Goal: Task Accomplishment & Management: Use online tool/utility

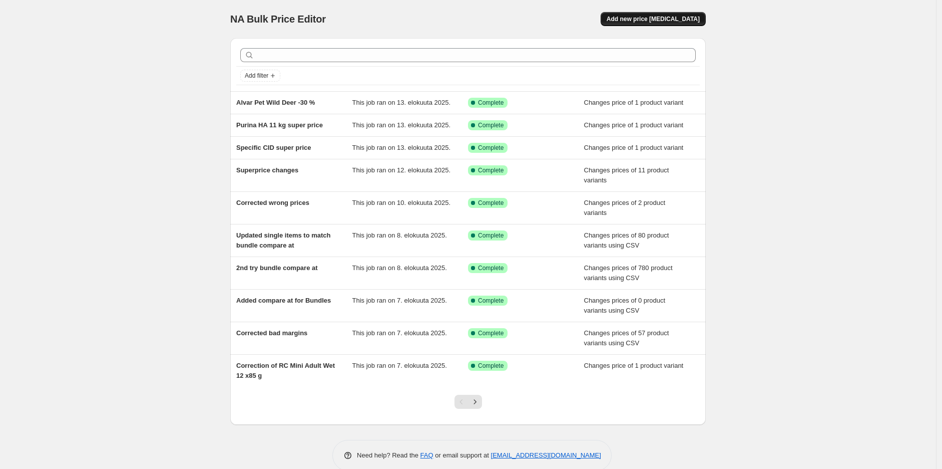
click at [687, 21] on span "Add new price [MEDICAL_DATA]" at bounding box center [653, 19] width 93 height 8
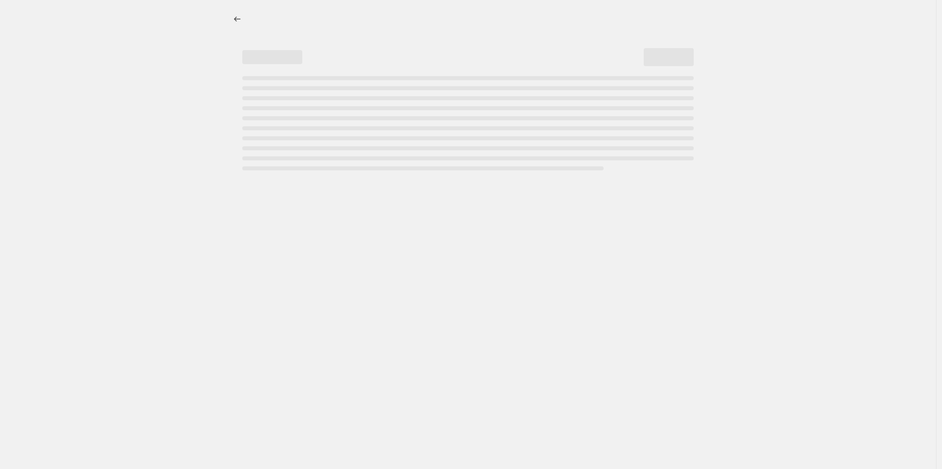
select select "percentage"
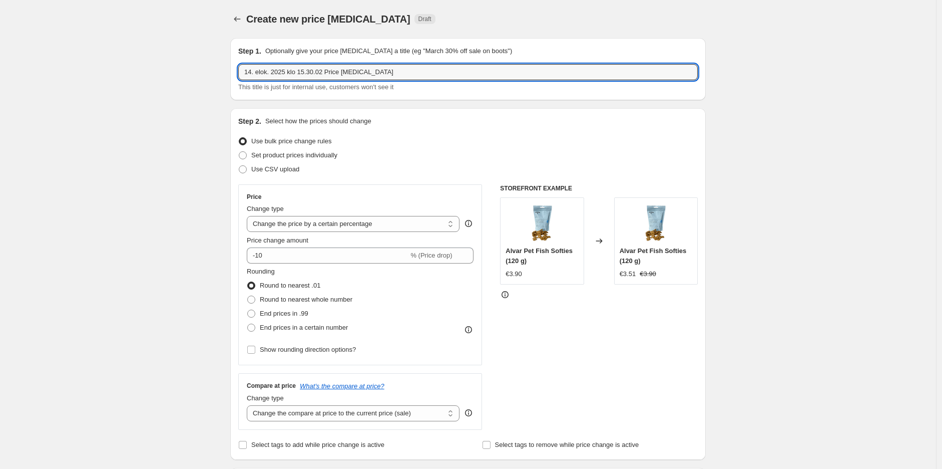
drag, startPoint x: 398, startPoint y: 76, endPoint x: 201, endPoint y: 56, distance: 197.7
type input "[DATE] 25.8.-31.8."
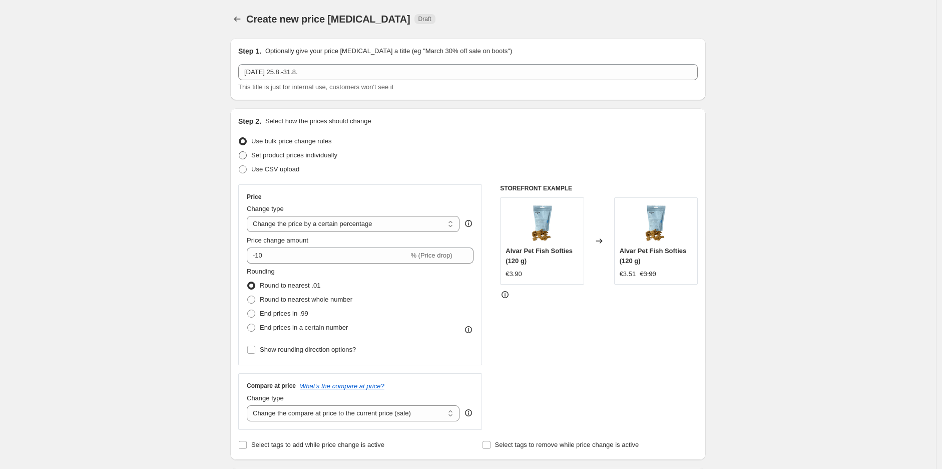
click at [282, 156] on span "Set product prices individually" at bounding box center [294, 155] width 86 height 8
click at [239, 152] on input "Set product prices individually" at bounding box center [239, 151] width 1 height 1
radio input "true"
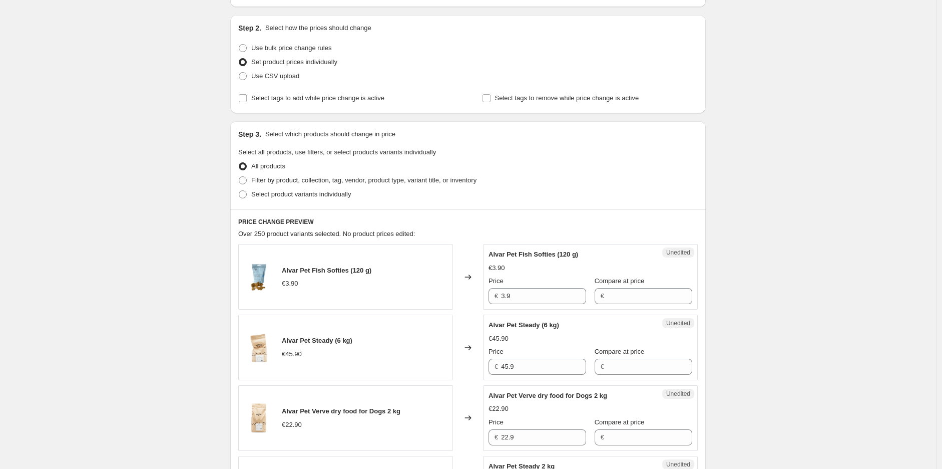
scroll to position [111, 0]
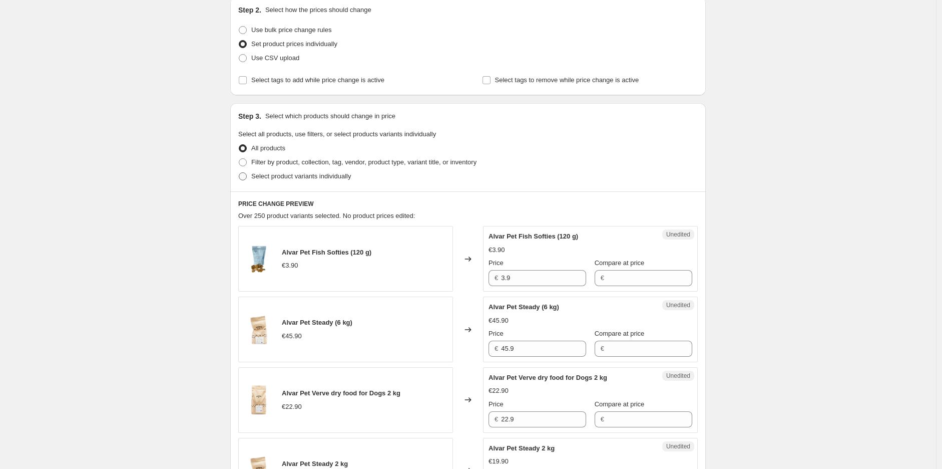
click at [324, 177] on span "Select product variants individually" at bounding box center [301, 176] width 100 height 8
click at [239, 173] on input "Select product variants individually" at bounding box center [239, 172] width 1 height 1
radio input "true"
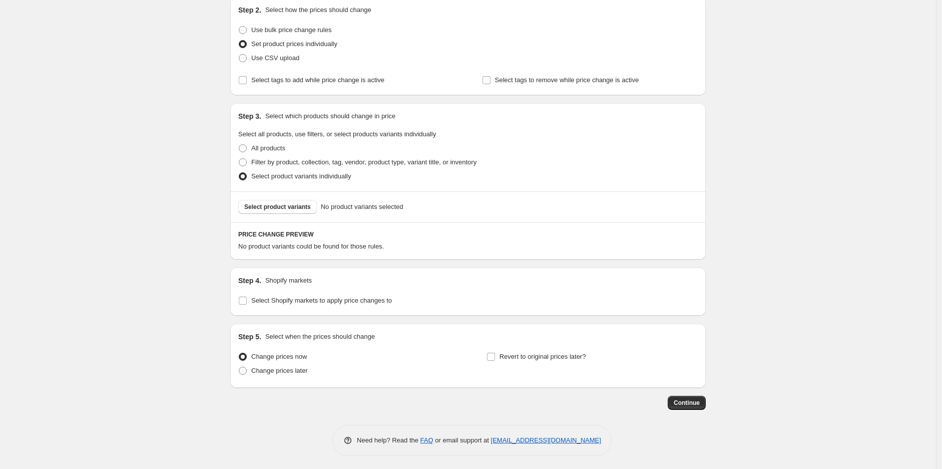
scroll to position [113, 0]
click at [302, 208] on span "Select product variants" at bounding box center [277, 205] width 67 height 8
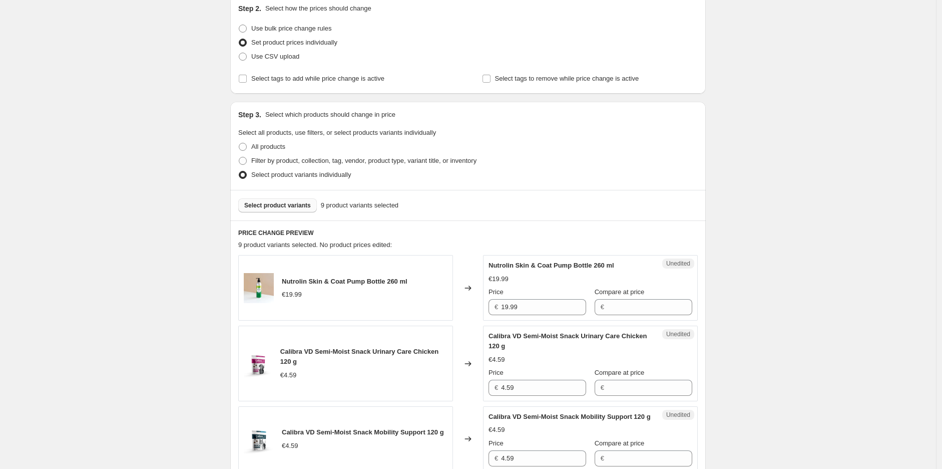
click at [288, 204] on span "Select product variants" at bounding box center [277, 205] width 67 height 8
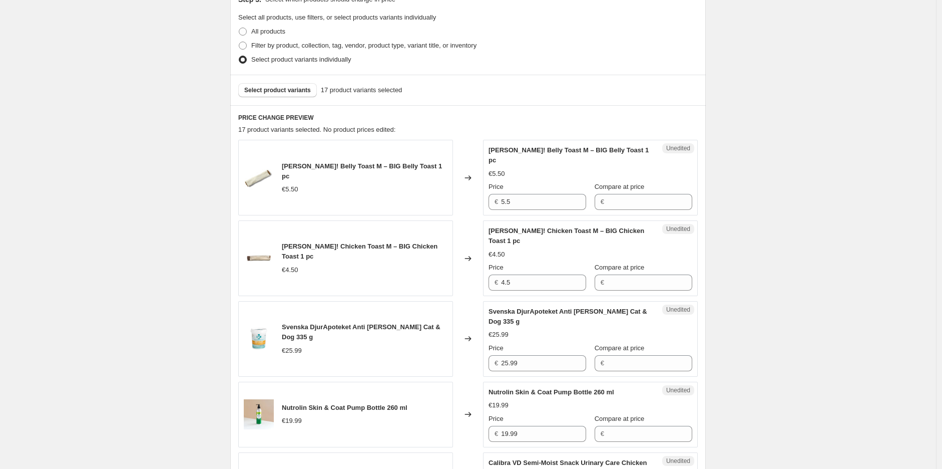
scroll to position [279, 0]
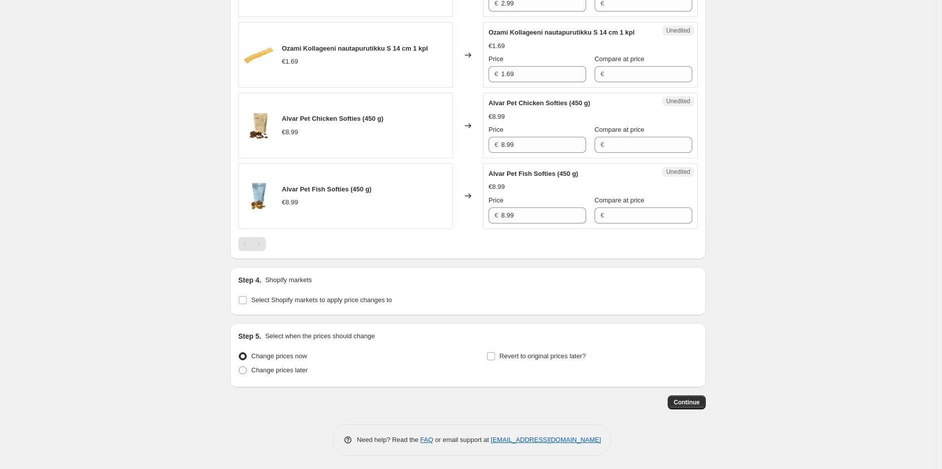
scroll to position [1445, 0]
click at [346, 300] on span "Select Shopify markets to apply price changes to" at bounding box center [321, 298] width 141 height 8
click at [247, 300] on input "Select Shopify markets to apply price changes to" at bounding box center [243, 298] width 8 height 8
checkbox input "true"
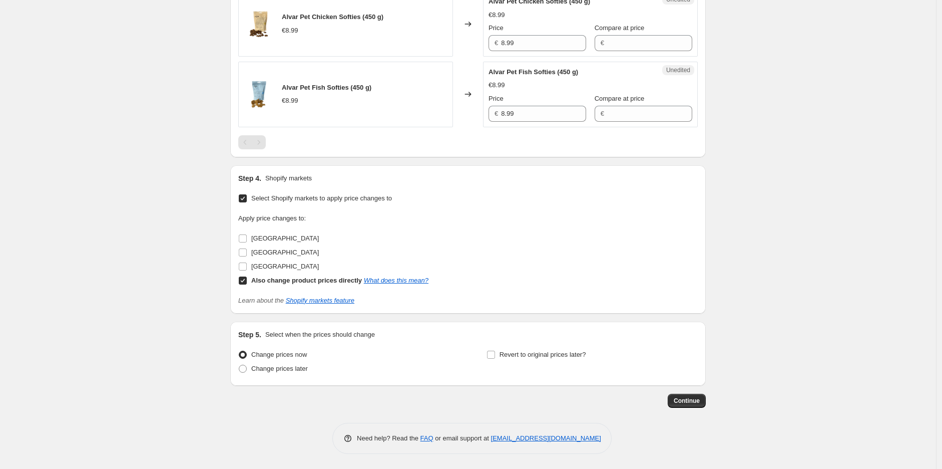
scroll to position [1545, 0]
click at [265, 267] on span "[GEOGRAPHIC_DATA]" at bounding box center [285, 266] width 68 height 8
click at [247, 267] on input "[GEOGRAPHIC_DATA]" at bounding box center [243, 266] width 8 height 8
checkbox input "true"
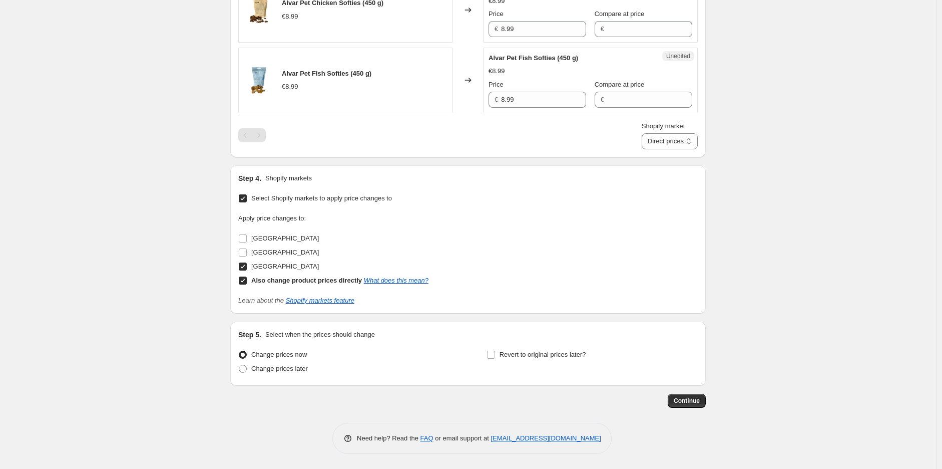
click at [246, 284] on input "Also change product prices directly What does this mean?" at bounding box center [243, 280] width 8 height 8
checkbox input "false"
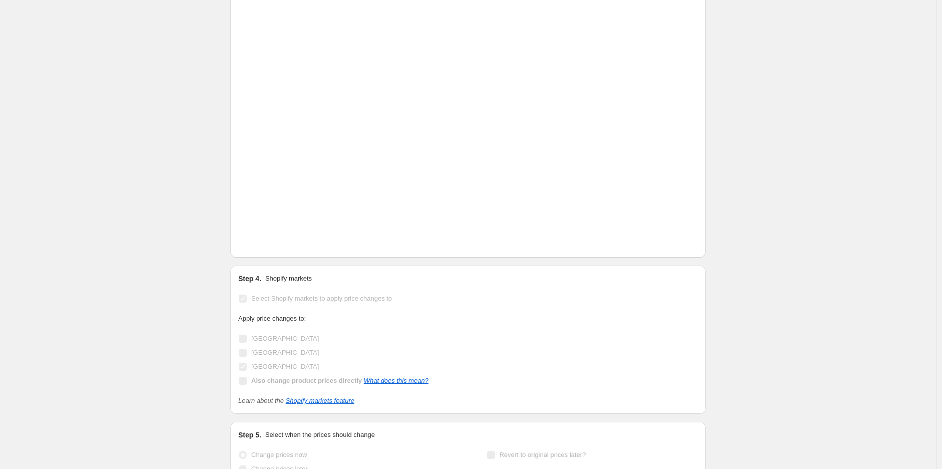
scroll to position [1495, 0]
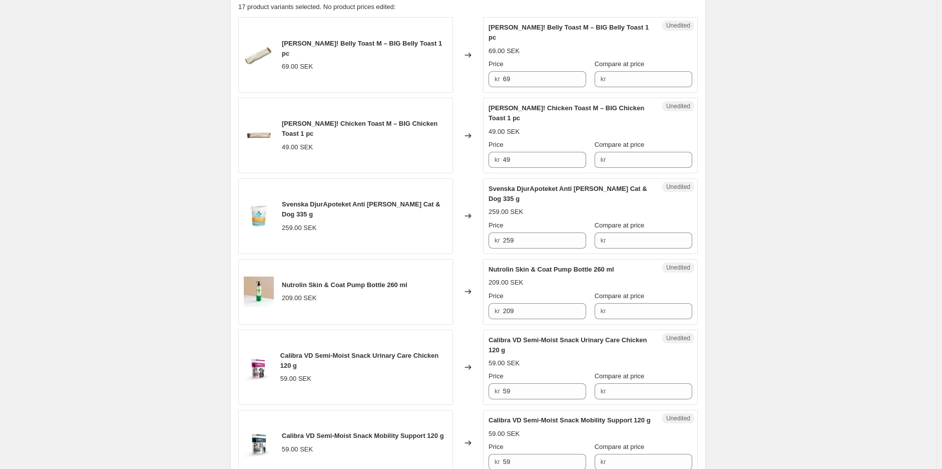
scroll to position [382, 0]
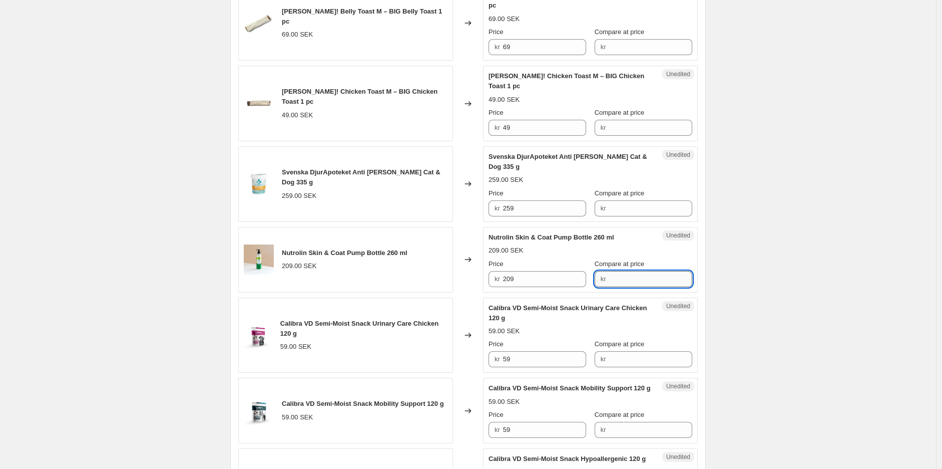
click at [619, 271] on input "Compare at price" at bounding box center [651, 279] width 84 height 16
type input "209"
click at [551, 271] on input "209" at bounding box center [545, 279] width 84 height 16
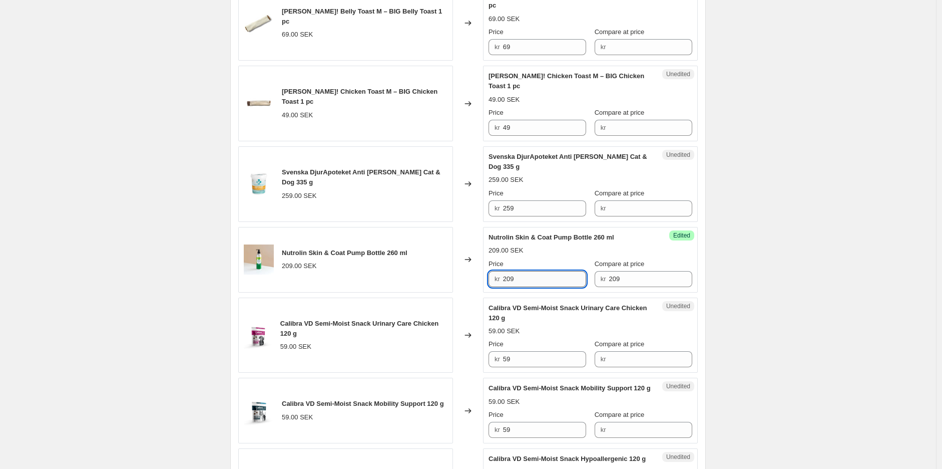
click at [551, 271] on input "209" at bounding box center [545, 279] width 84 height 16
click at [557, 271] on input "209" at bounding box center [545, 279] width 84 height 16
type input "189"
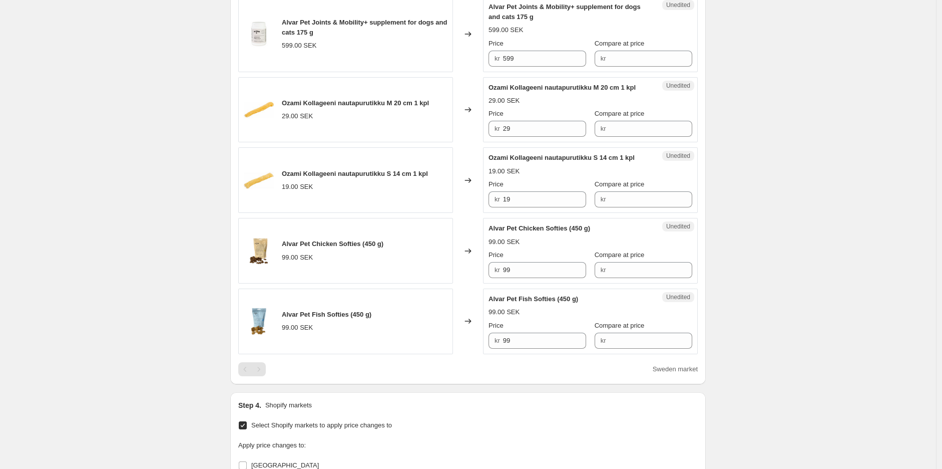
scroll to position [1272, 0]
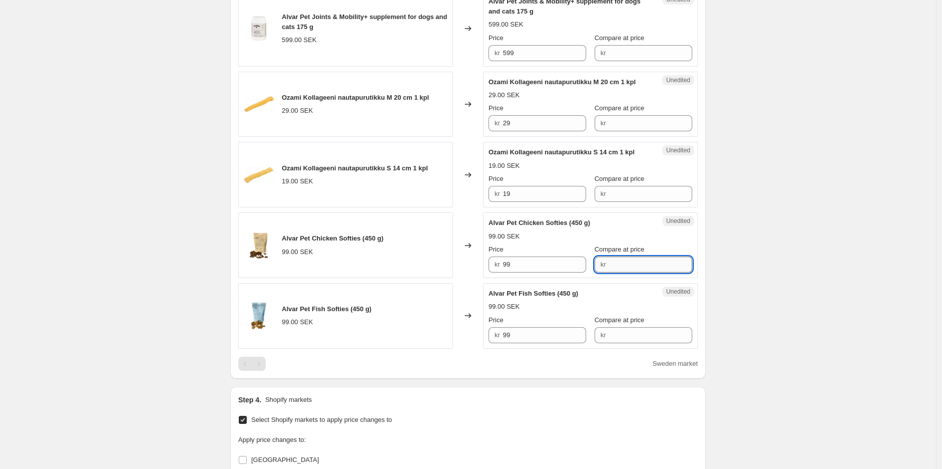
click at [666, 272] on input "Compare at price" at bounding box center [651, 264] width 84 height 16
type input "99"
click at [547, 258] on input "99" at bounding box center [545, 264] width 84 height 16
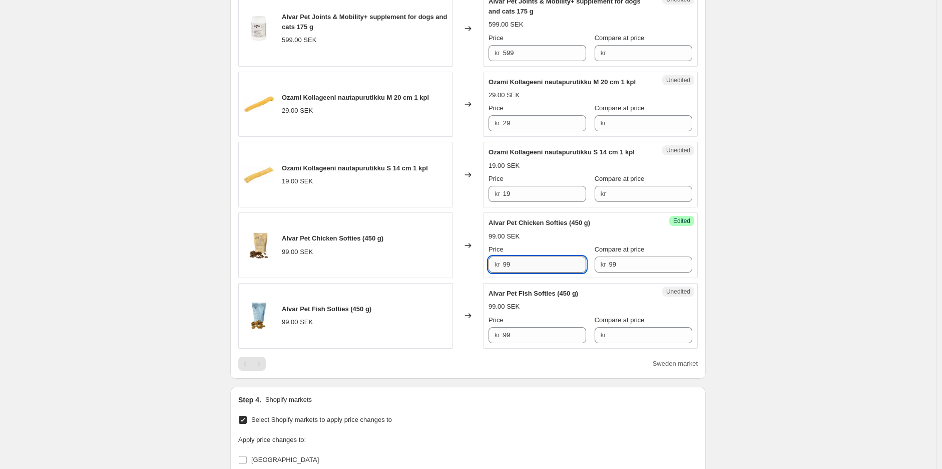
click at [546, 258] on input "99" at bounding box center [545, 264] width 84 height 16
type input "9"
type input "89.1"
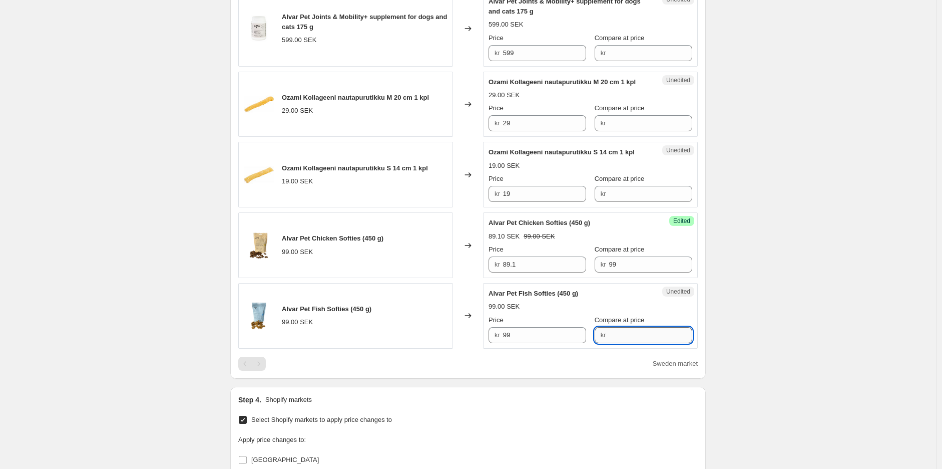
click at [639, 342] on input "Compare at price" at bounding box center [651, 335] width 84 height 16
type input "99"
click at [553, 332] on input "99" at bounding box center [545, 335] width 84 height 16
type input "89.1"
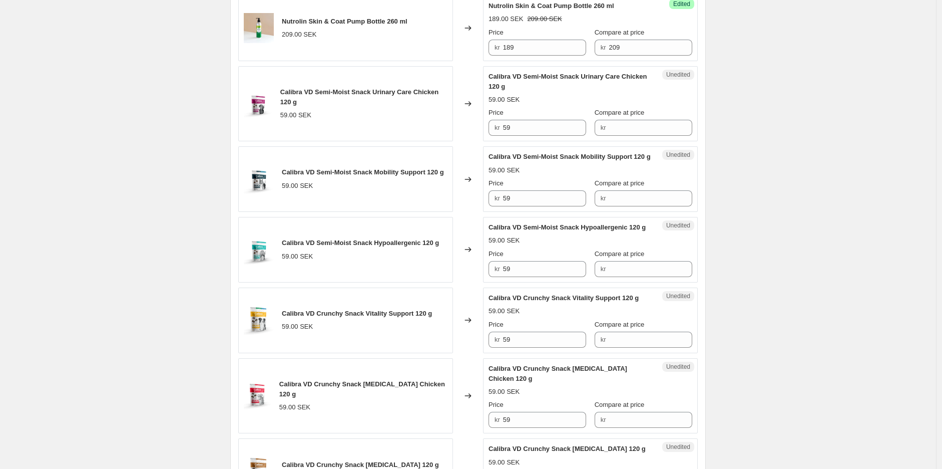
scroll to position [549, 0]
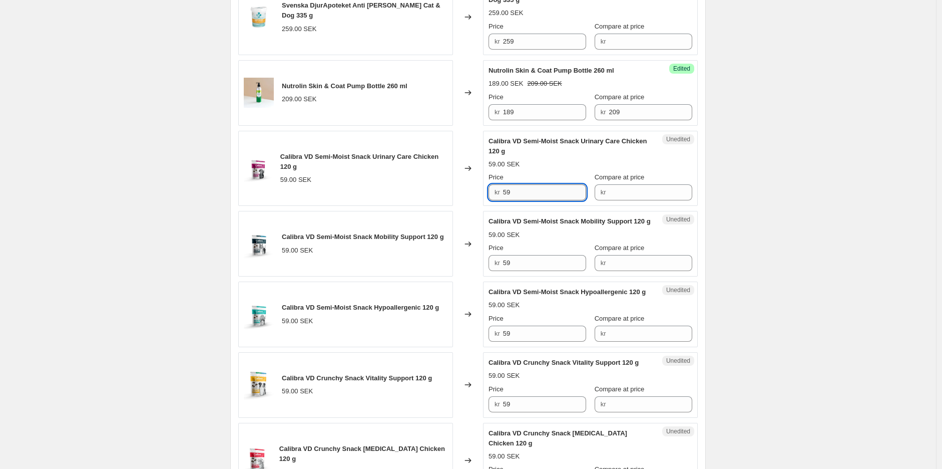
click at [530, 184] on input "59" at bounding box center [545, 192] width 84 height 16
click at [649, 184] on input "Compare at price" at bounding box center [651, 192] width 84 height 16
paste input "59"
type input "59"
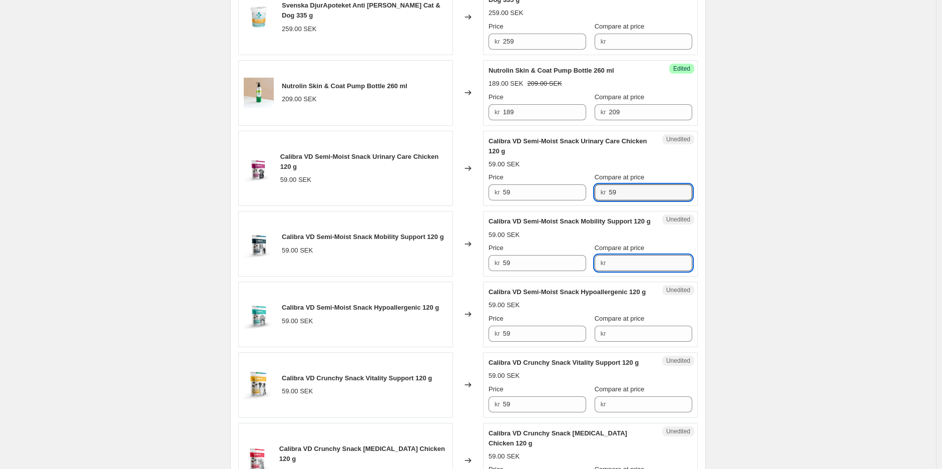
click at [631, 255] on input "Compare at price" at bounding box center [651, 263] width 84 height 16
paste input "59"
type input "59"
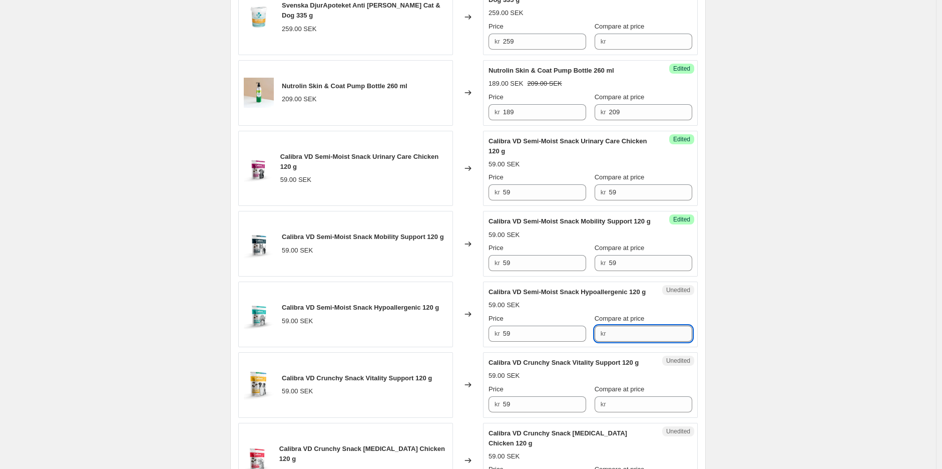
click at [636, 337] on input "Compare at price" at bounding box center [651, 333] width 84 height 16
paste input "59"
type input "59"
click at [644, 406] on input "Compare at price" at bounding box center [651, 404] width 84 height 16
paste input "59"
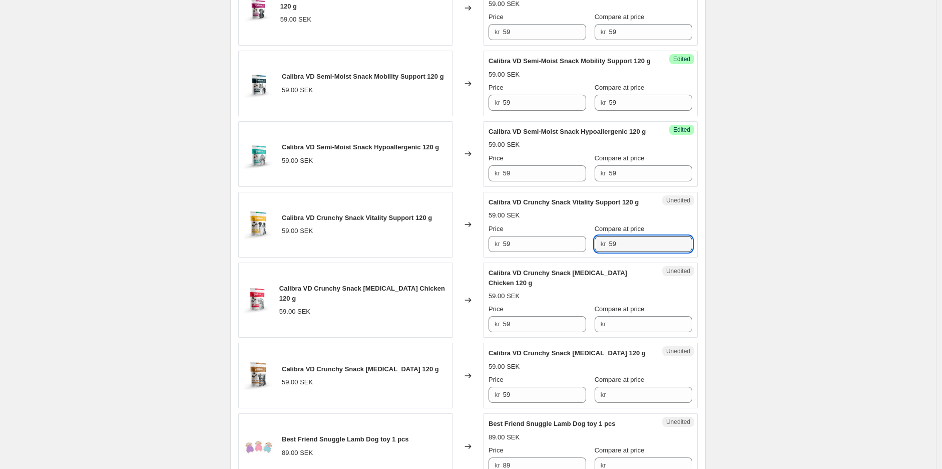
scroll to position [716, 0]
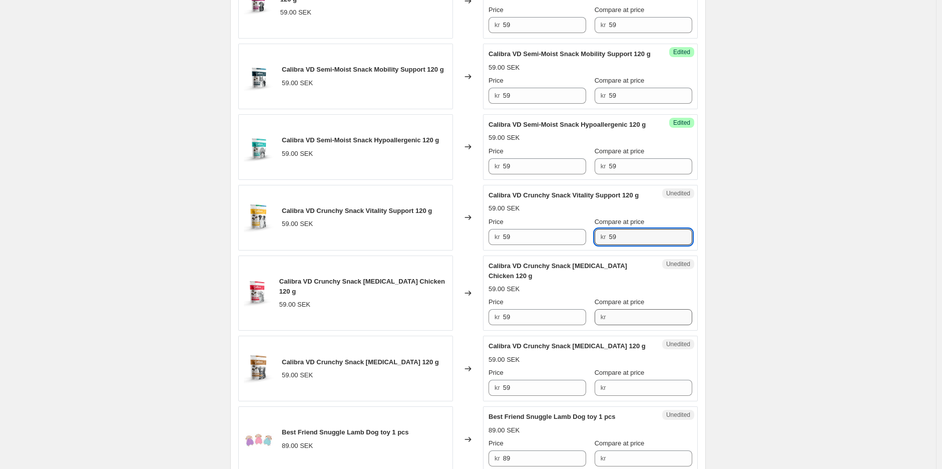
type input "59"
click at [645, 320] on input "Compare at price" at bounding box center [651, 317] width 84 height 16
paste input "59"
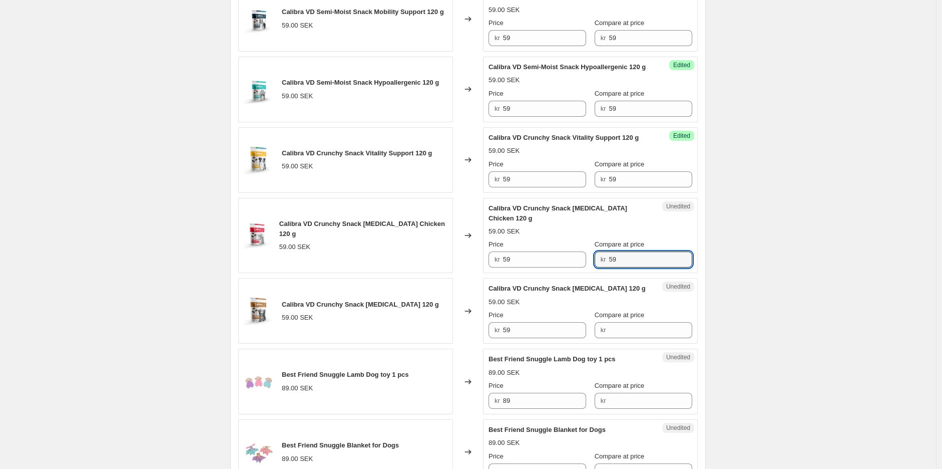
scroll to position [827, 0]
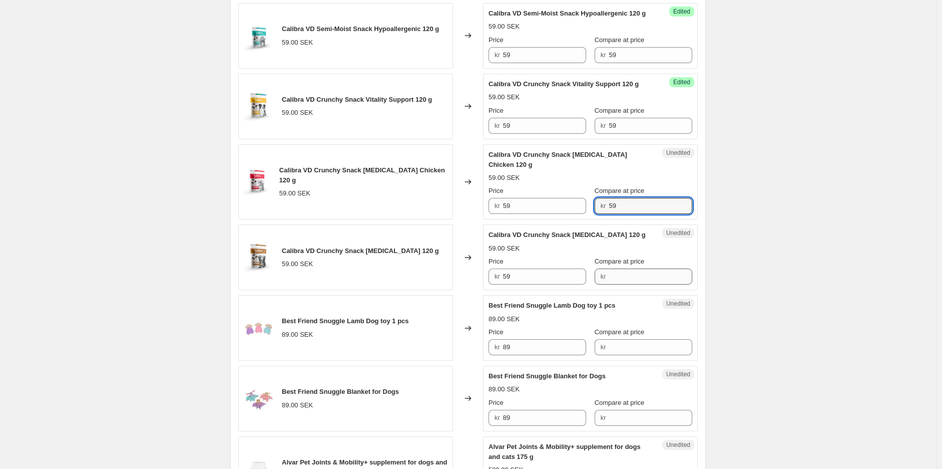
type input "59"
click at [634, 275] on input "Compare at price" at bounding box center [651, 276] width 84 height 16
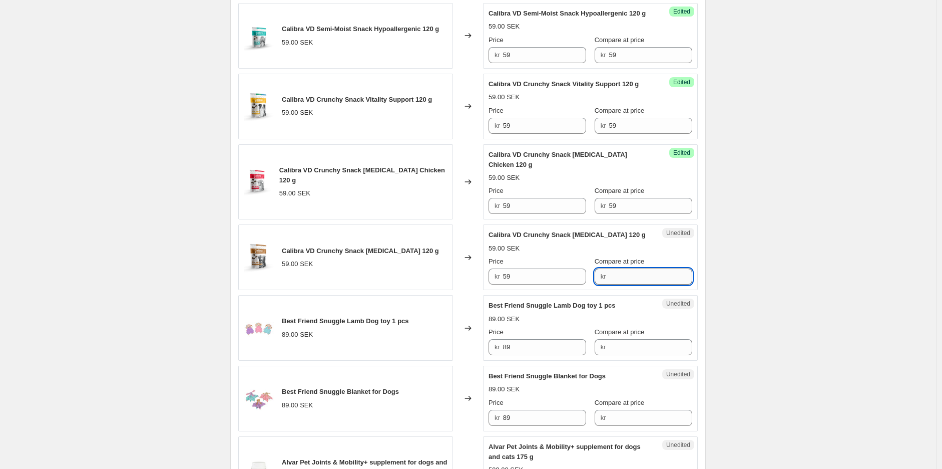
paste input "59"
type input "59"
click at [766, 270] on div "Create new price [MEDICAL_DATA]. This page is ready Create new price [MEDICAL_D…" at bounding box center [468, 154] width 936 height 1962
click at [524, 282] on input "59" at bounding box center [545, 276] width 84 height 16
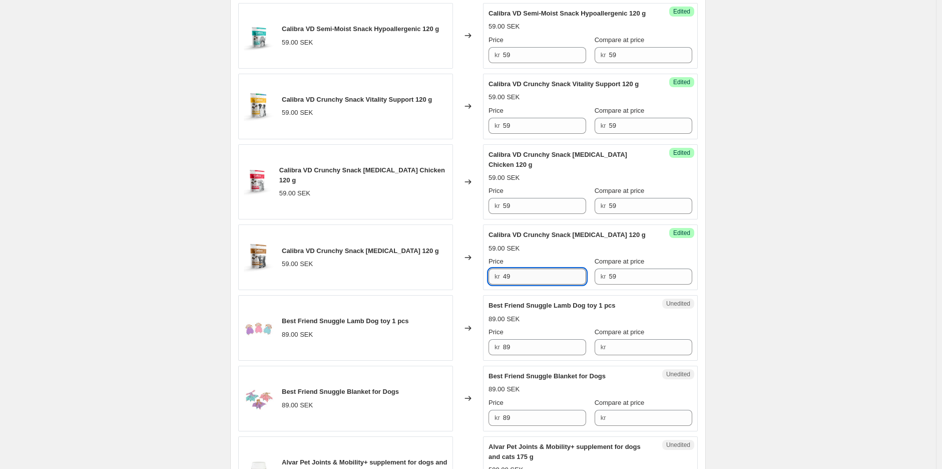
click at [547, 281] on input "49" at bounding box center [545, 276] width 84 height 16
type input "49"
click at [533, 208] on input "59" at bounding box center [545, 206] width 84 height 16
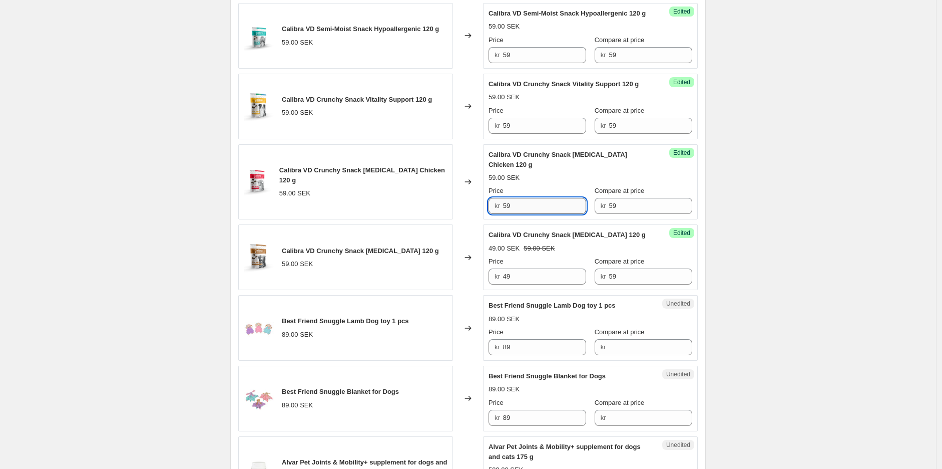
click at [533, 208] on input "59" at bounding box center [545, 206] width 84 height 16
paste input "4"
type input "49"
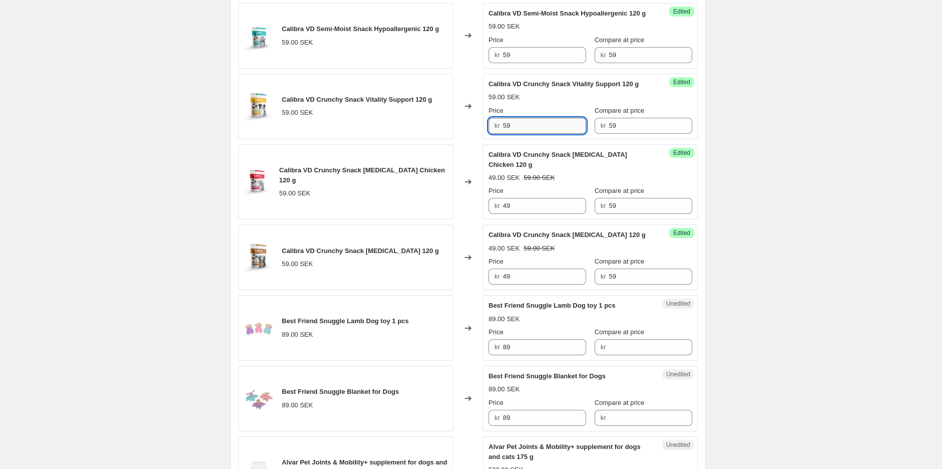
click at [530, 127] on input "59" at bounding box center [545, 126] width 84 height 16
paste input "4"
type input "49"
click at [516, 58] on input "59" at bounding box center [545, 55] width 84 height 16
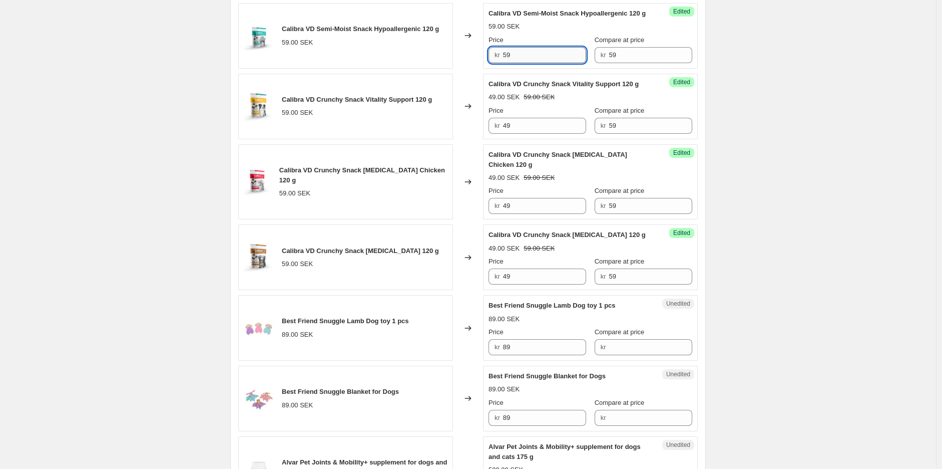
click at [516, 58] on input "59" at bounding box center [545, 55] width 84 height 16
paste input "4"
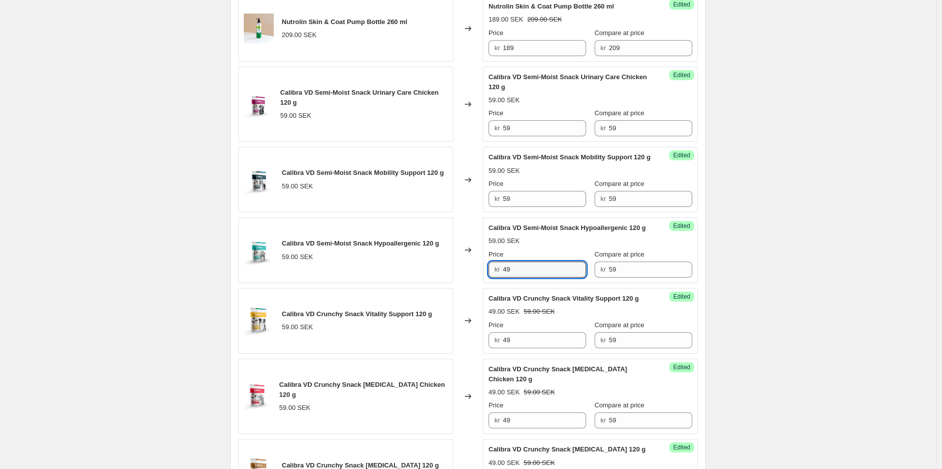
scroll to position [605, 0]
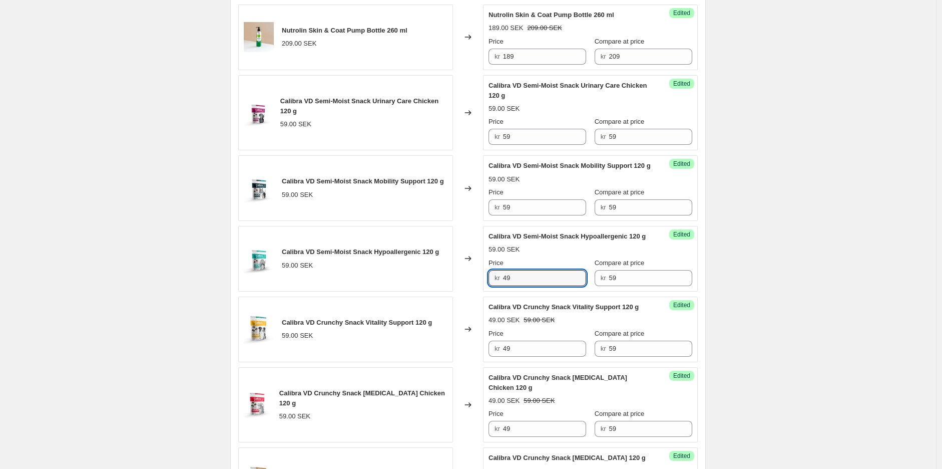
type input "49"
click at [526, 206] on div "Success Edited Calibra VD Semi-Moist Snack Mobility Support 120 g 59.00 SEK Pri…" at bounding box center [590, 188] width 215 height 66
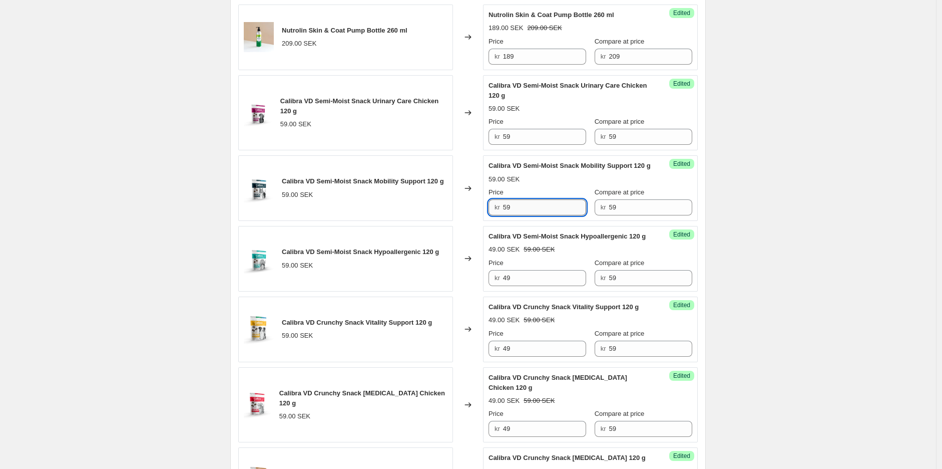
click at [528, 199] on input "59" at bounding box center [545, 207] width 84 height 16
paste input "4"
type input "49"
click at [529, 126] on div "Success Edited Calibra VD Semi-Moist Snack Urinary Care Chicken 120 g 59.00 SEK…" at bounding box center [590, 113] width 215 height 76
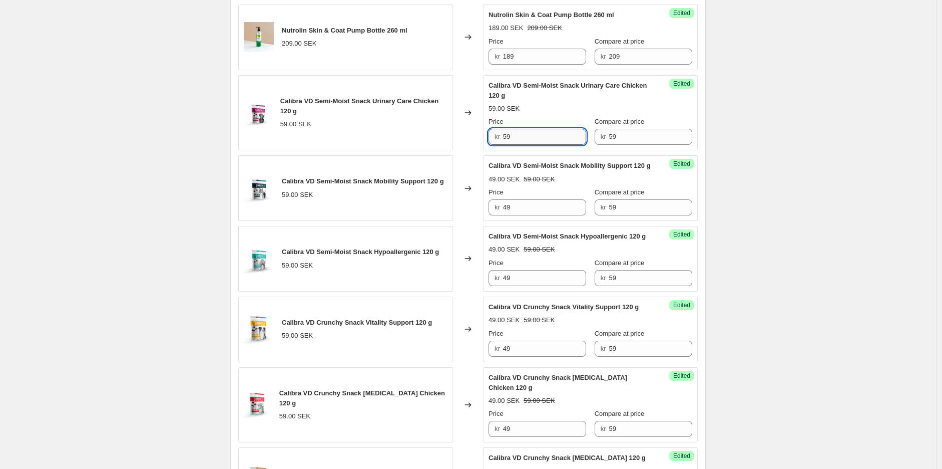
click at [529, 129] on input "59" at bounding box center [545, 137] width 84 height 16
paste input "4"
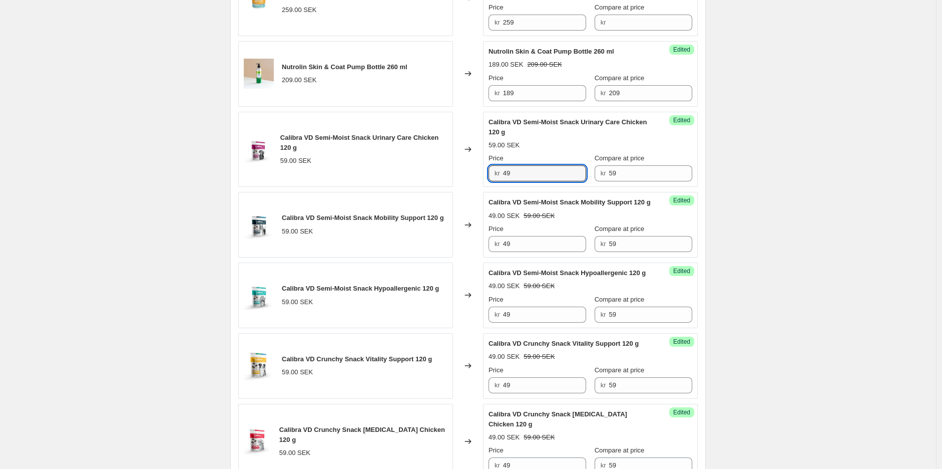
scroll to position [549, 0]
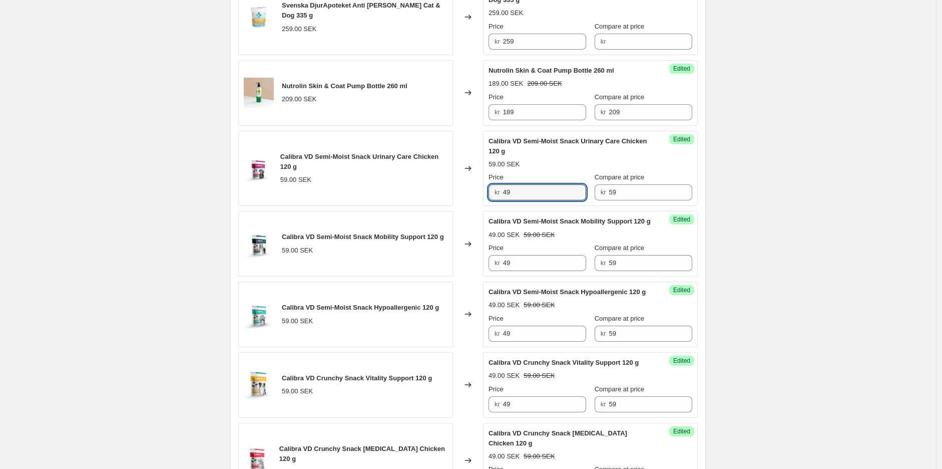
type input "49"
click at [764, 172] on div "Create new price [MEDICAL_DATA]. This page is ready Create new price [MEDICAL_D…" at bounding box center [468, 432] width 936 height 1962
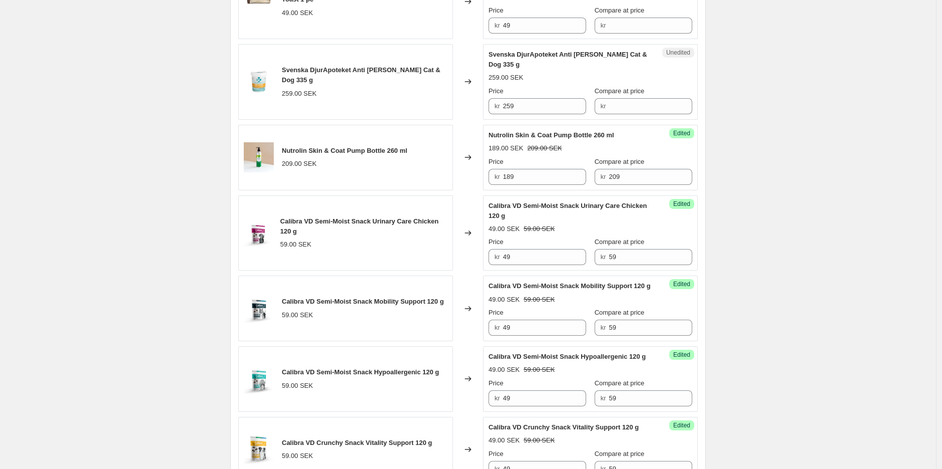
scroll to position [327, 0]
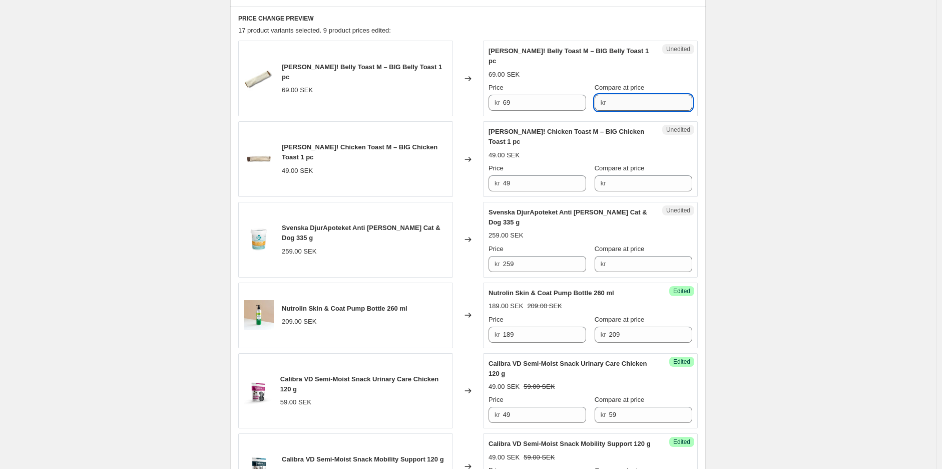
click at [631, 98] on input "Compare at price" at bounding box center [651, 103] width 84 height 16
type input "69"
click at [537, 100] on input "69" at bounding box center [545, 103] width 84 height 16
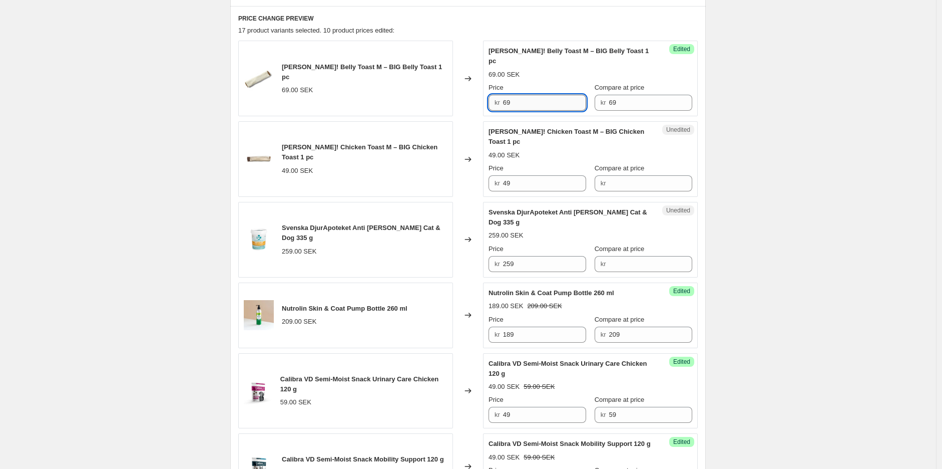
click at [537, 100] on input "69" at bounding box center [545, 103] width 84 height 16
type input "59"
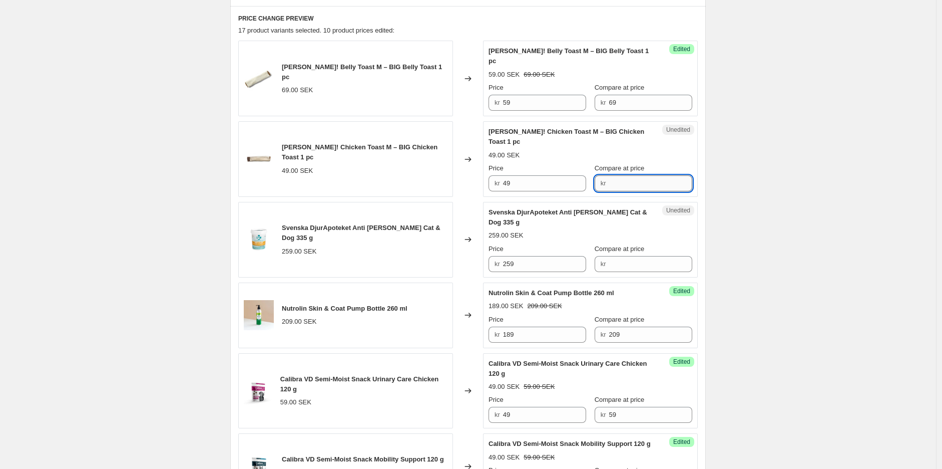
click at [635, 175] on input "Compare at price" at bounding box center [651, 183] width 84 height 16
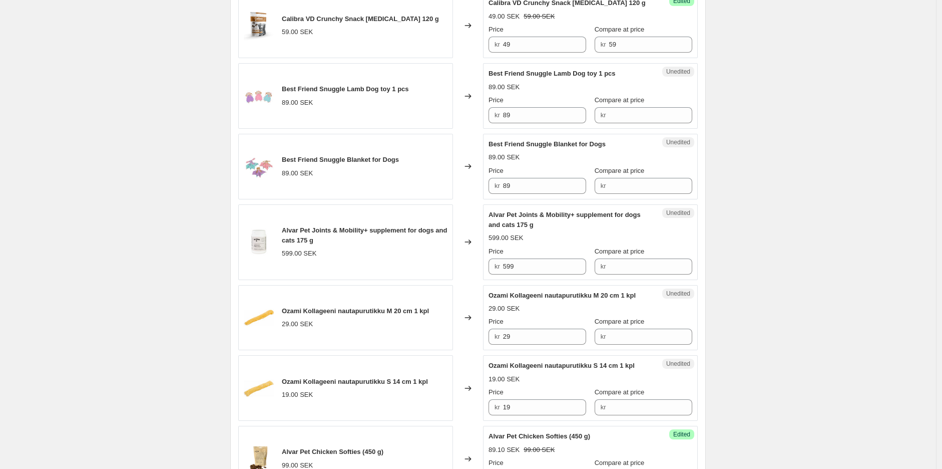
scroll to position [1050, 0]
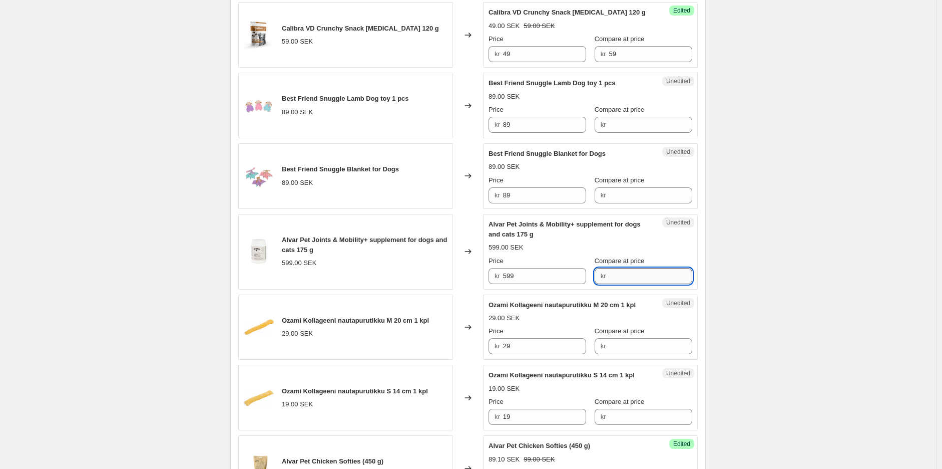
click at [668, 282] on input "Compare at price" at bounding box center [651, 276] width 84 height 16
type input "599"
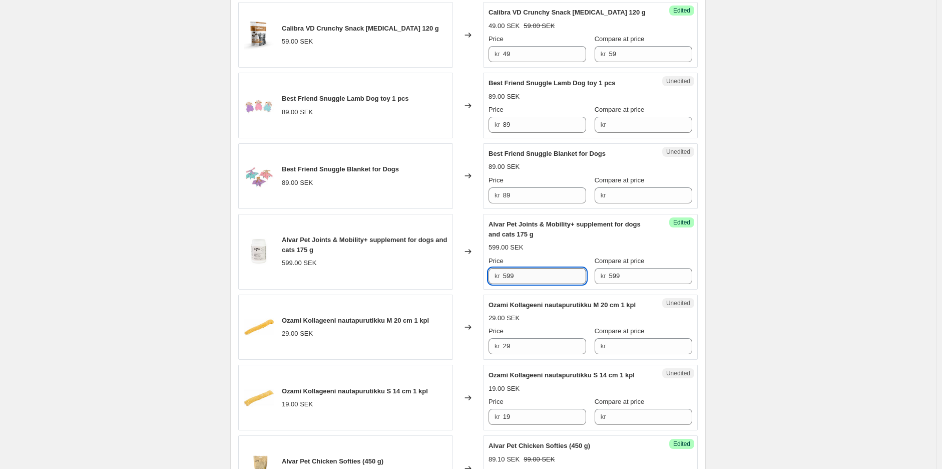
click at [555, 272] on input "599" at bounding box center [545, 276] width 84 height 16
type input "509.2"
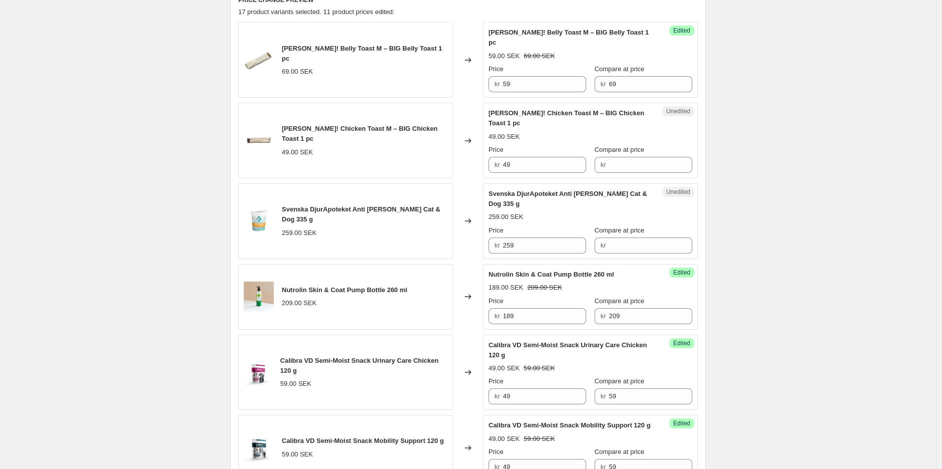
scroll to position [327, 0]
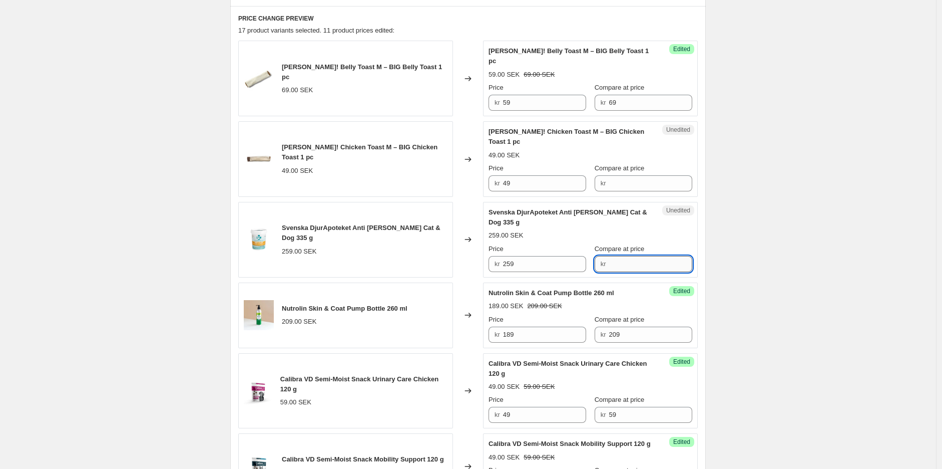
click at [647, 256] on input "Compare at price" at bounding box center [651, 264] width 84 height 16
type input "259"
click at [578, 256] on input "259" at bounding box center [545, 264] width 84 height 16
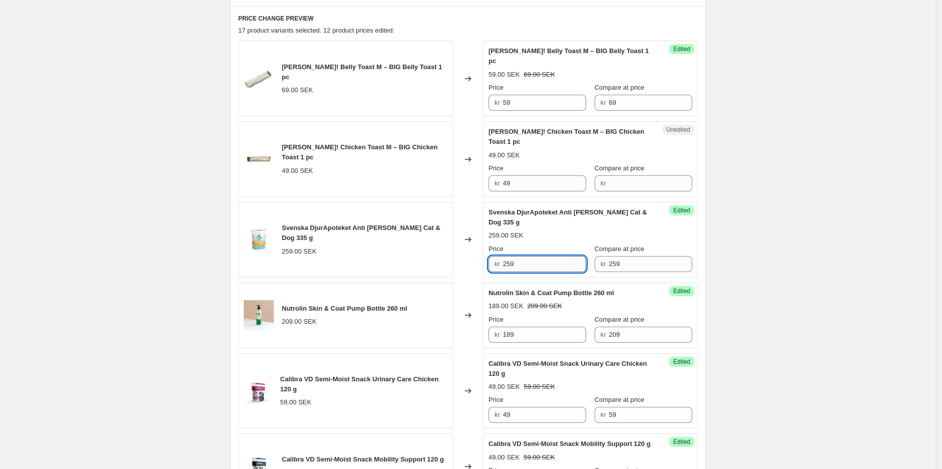
click at [578, 256] on input "259" at bounding box center [545, 264] width 84 height 16
type input "207.2"
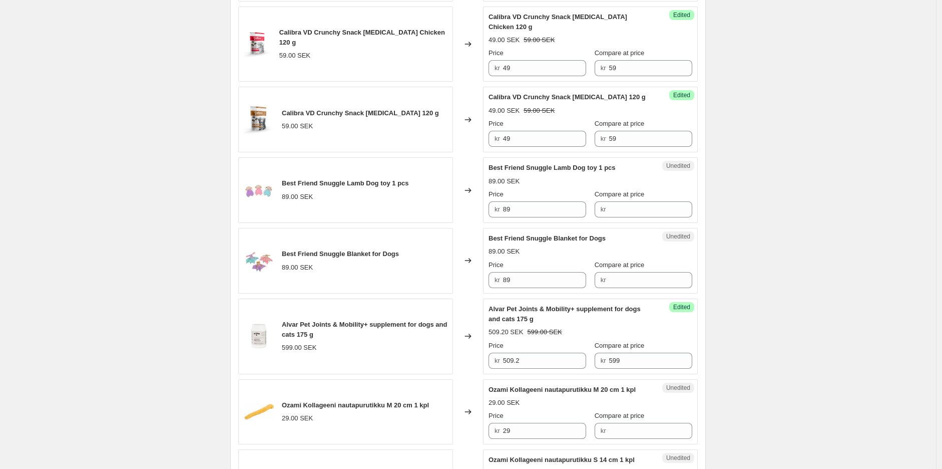
scroll to position [994, 0]
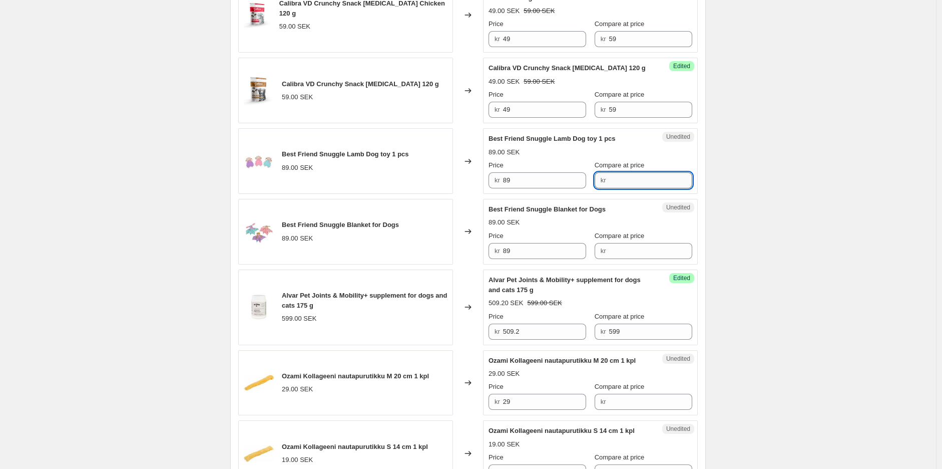
click at [649, 181] on input "Compare at price" at bounding box center [651, 180] width 84 height 16
type input "89"
click at [647, 251] on input "Compare at price" at bounding box center [651, 251] width 84 height 16
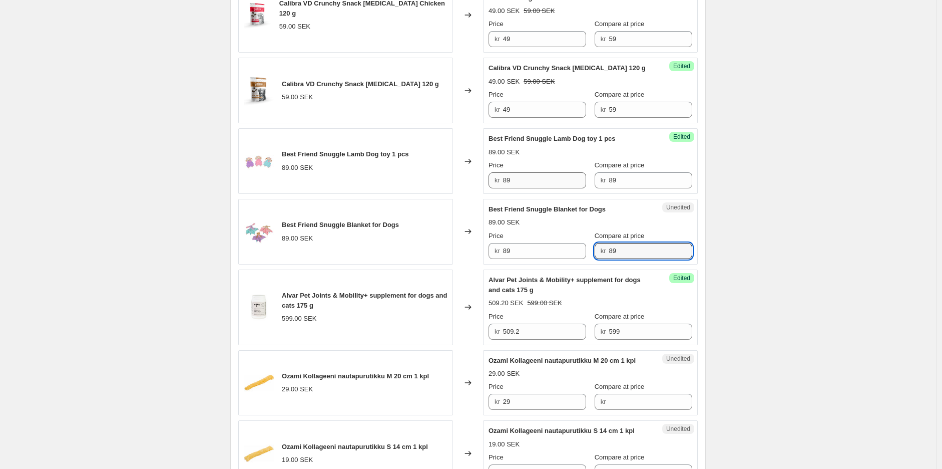
type input "89"
click at [542, 173] on input "89" at bounding box center [545, 180] width 84 height 16
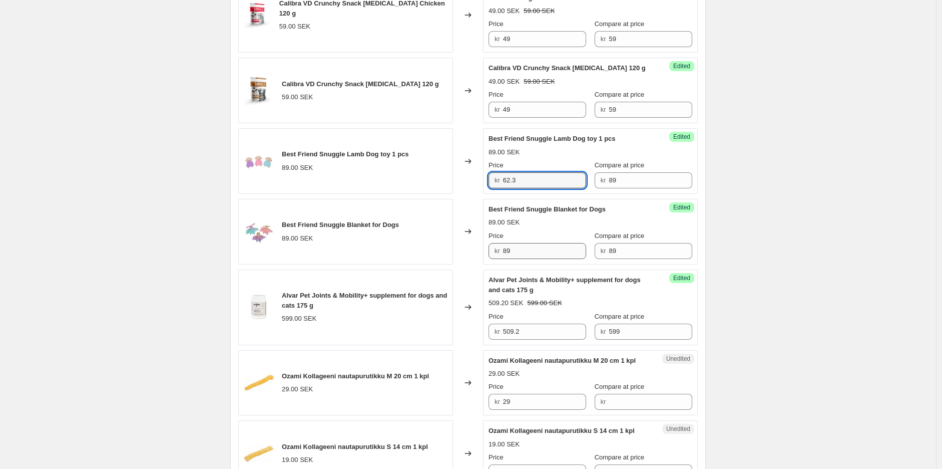
type input "62.3"
click at [546, 246] on input "89" at bounding box center [545, 251] width 84 height 16
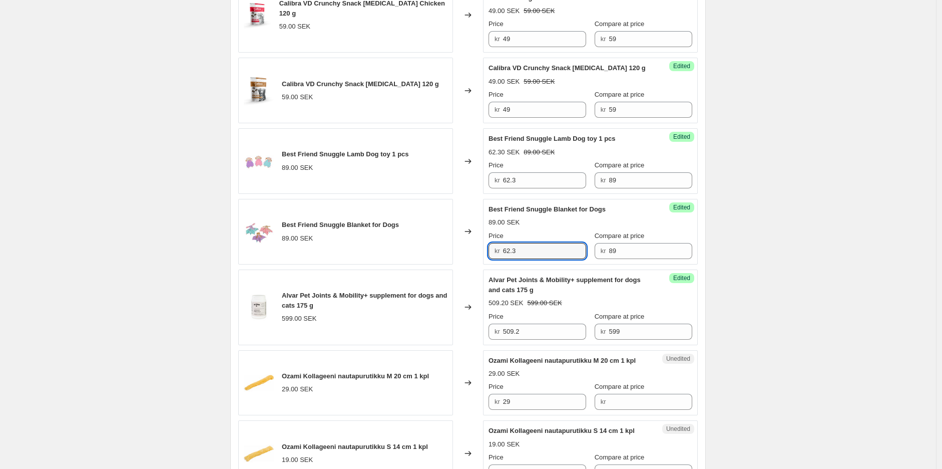
type input "62.3"
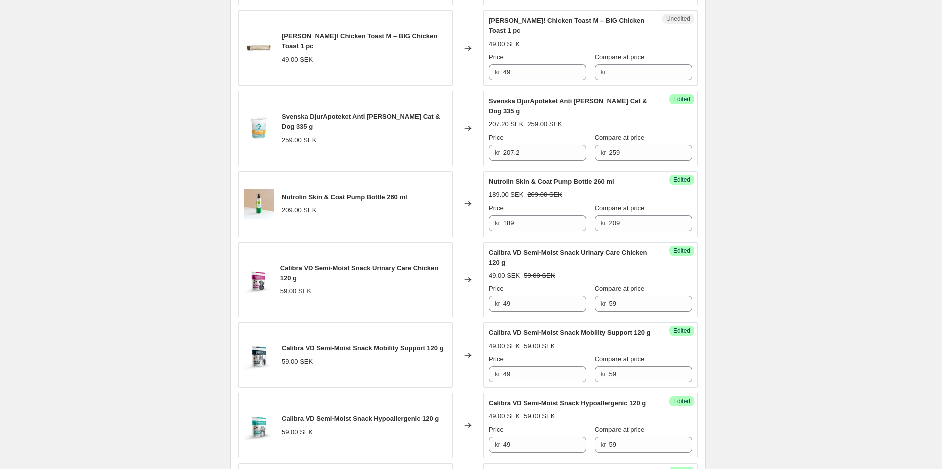
scroll to position [271, 0]
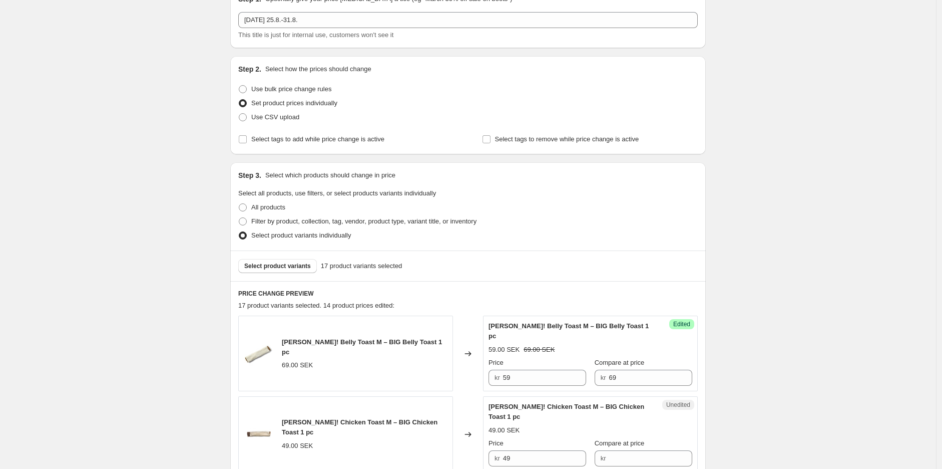
scroll to position [49, 0]
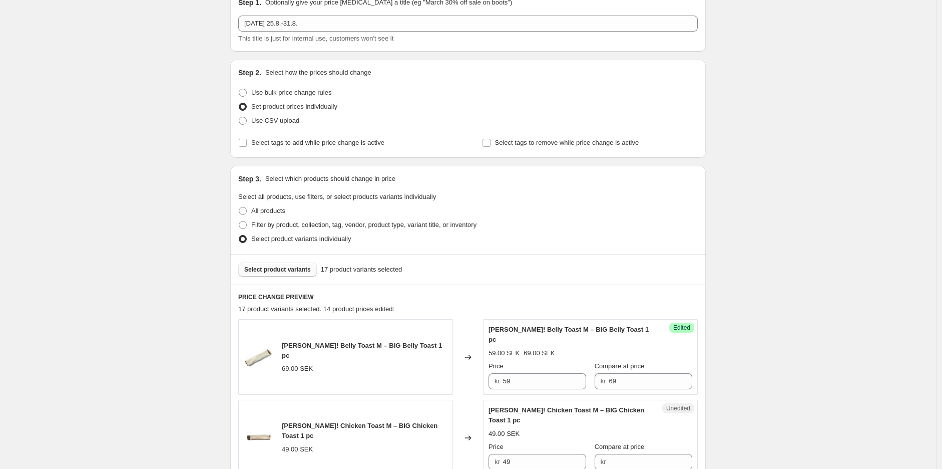
click at [292, 270] on span "Select product variants" at bounding box center [277, 269] width 67 height 8
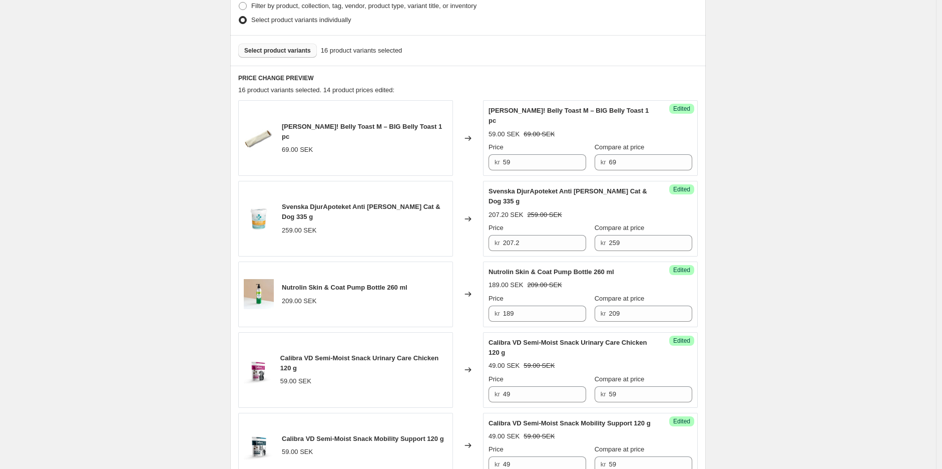
scroll to position [271, 0]
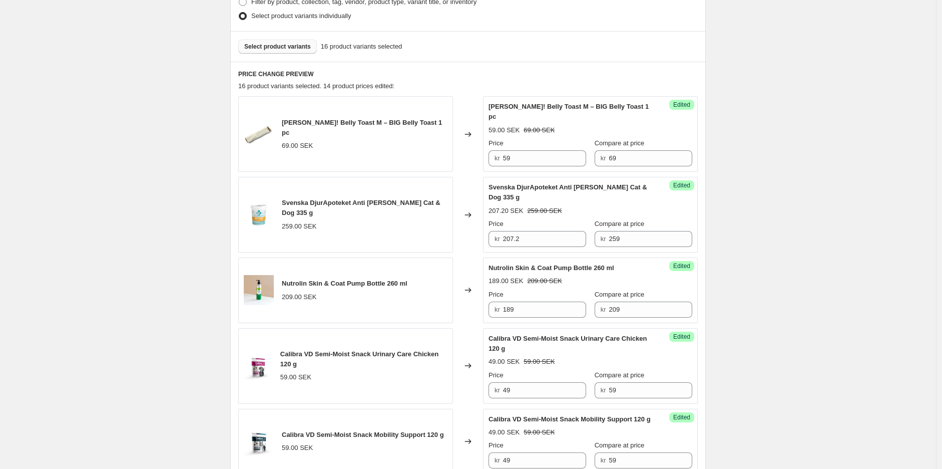
click at [297, 46] on span "Select product variants" at bounding box center [277, 47] width 67 height 8
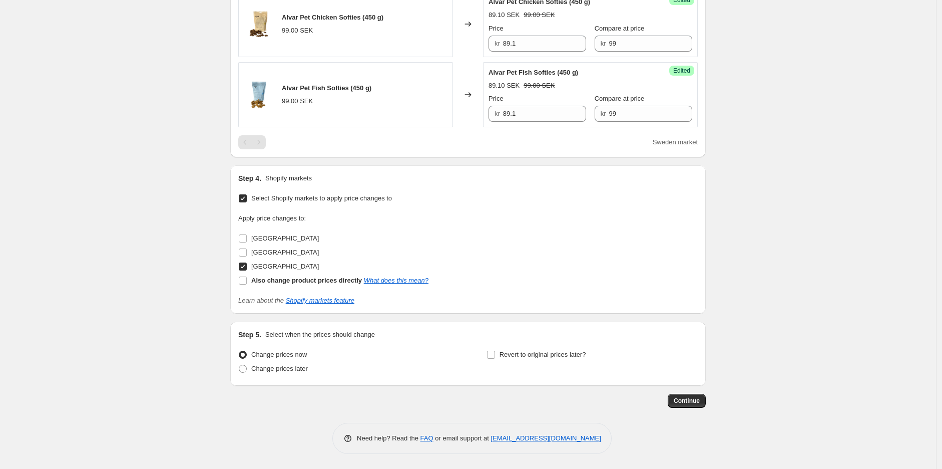
scroll to position [1283, 0]
click at [289, 372] on span "Change prices later" at bounding box center [279, 368] width 57 height 8
click at [239, 365] on input "Change prices later" at bounding box center [239, 364] width 1 height 1
radio input "true"
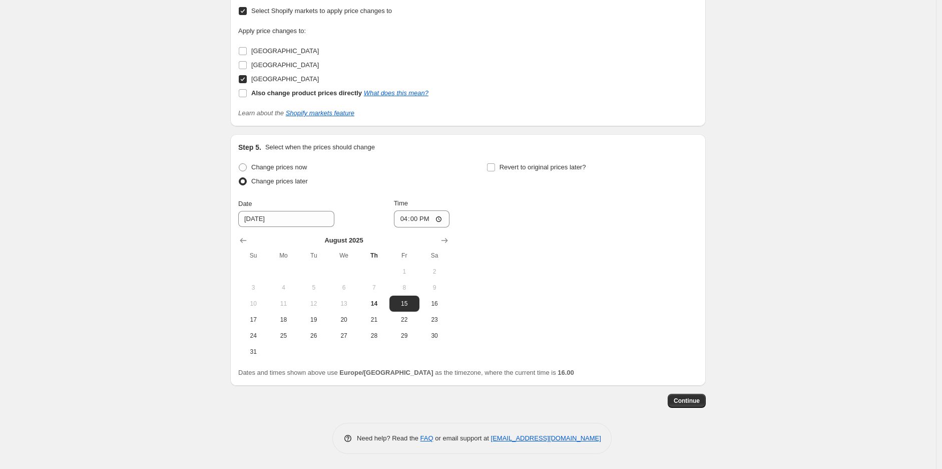
scroll to position [1470, 0]
click at [493, 171] on input "Revert to original prices later?" at bounding box center [491, 167] width 8 height 8
checkbox input "true"
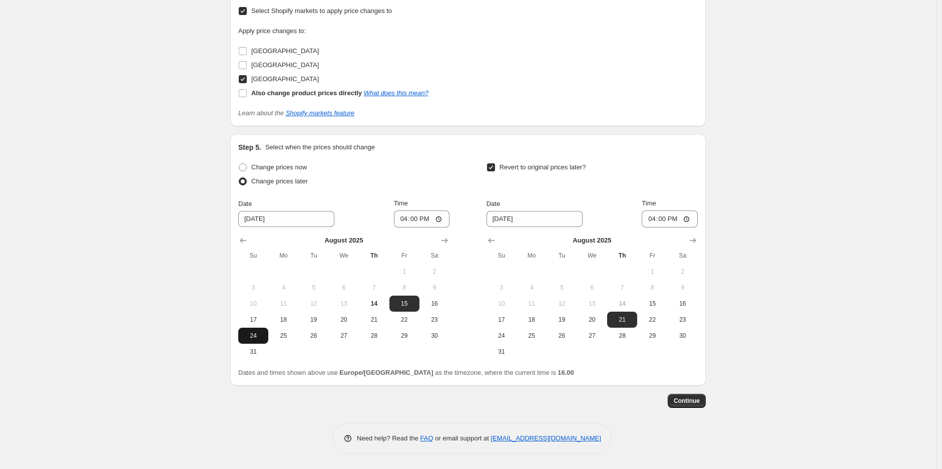
click at [264, 337] on span "24" at bounding box center [253, 335] width 22 height 8
type input "[DATE]"
click at [429, 219] on input "16:00" at bounding box center [422, 218] width 56 height 17
click at [446, 220] on input "16:00" at bounding box center [422, 218] width 56 height 17
type input "23:59"
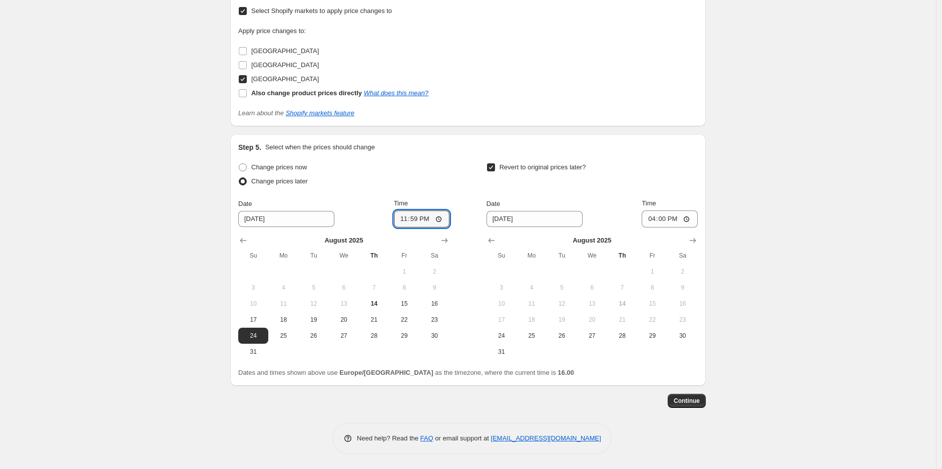
click at [528, 217] on input "[DATE]" at bounding box center [535, 219] width 96 height 16
click at [576, 217] on div "Date [DATE] Time 16:00" at bounding box center [592, 212] width 211 height 29
click at [564, 218] on input "[DATE]" at bounding box center [535, 219] width 96 height 16
click at [517, 222] on input "[DATE]" at bounding box center [535, 219] width 96 height 16
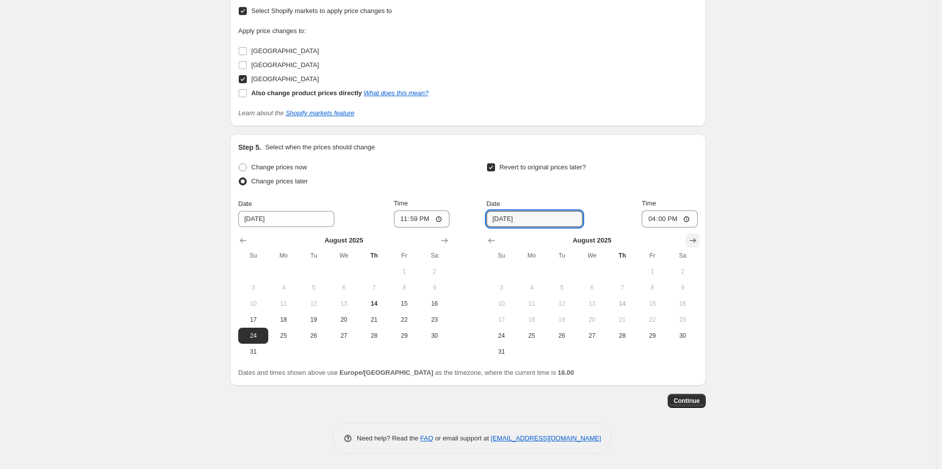
click at [696, 239] on icon "Show next month, September 2025" at bounding box center [693, 240] width 7 height 5
click at [537, 274] on span "1" at bounding box center [532, 271] width 22 height 8
type input "[DATE]"
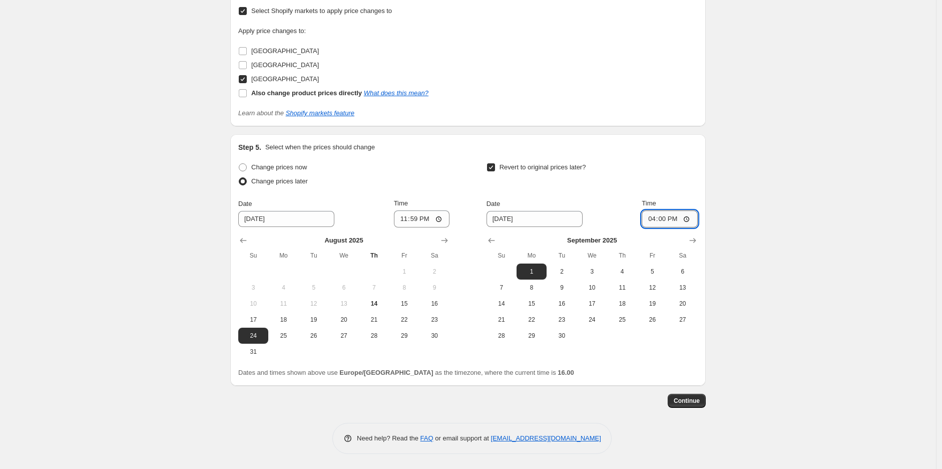
click at [688, 218] on input "16:00" at bounding box center [670, 218] width 56 height 17
type input "10:00"
click at [695, 403] on span "Continue" at bounding box center [687, 400] width 26 height 8
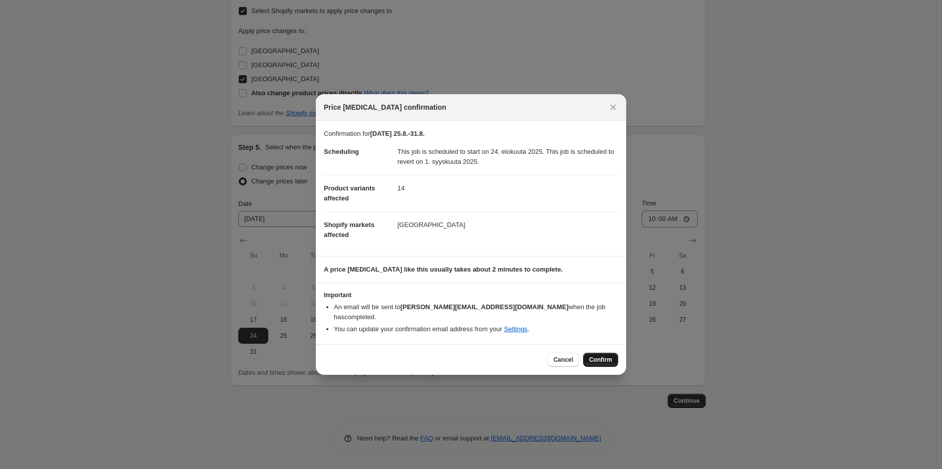
click at [600, 355] on span "Confirm" at bounding box center [600, 359] width 23 height 8
type input "[DATE] 25.8.-31.8."
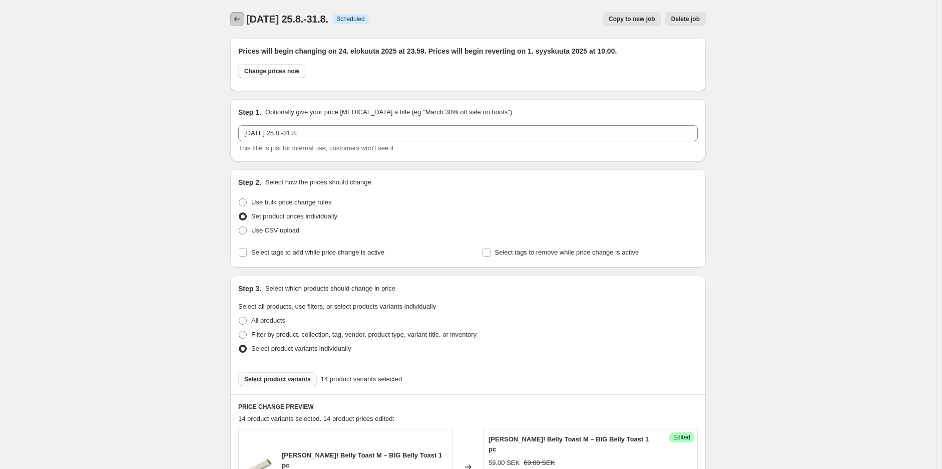
click at [237, 18] on icon "Price change jobs" at bounding box center [237, 19] width 10 height 10
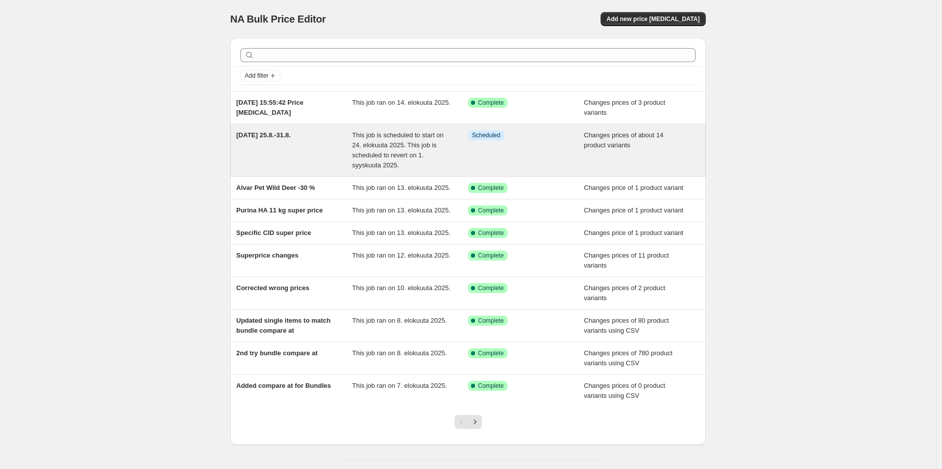
click at [300, 146] on div "[DATE] 25.8.-31.8." at bounding box center [294, 150] width 116 height 40
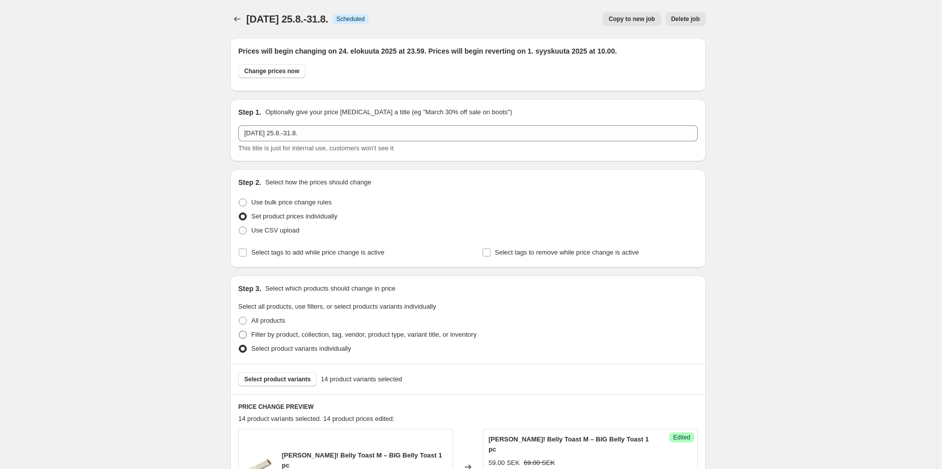
scroll to position [111, 0]
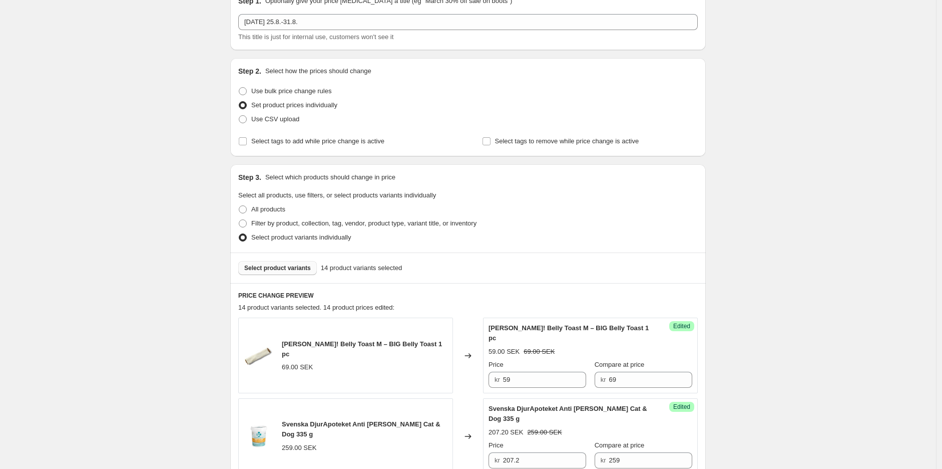
click at [279, 265] on span "Select product variants" at bounding box center [277, 268] width 67 height 8
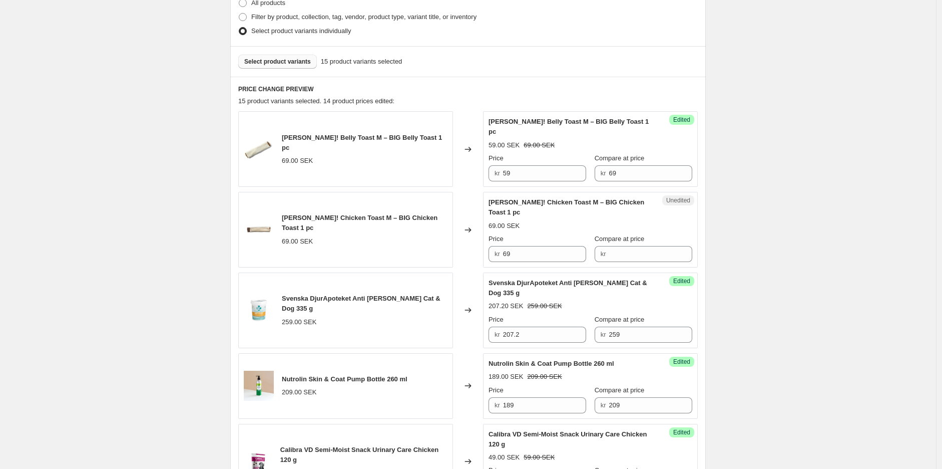
scroll to position [333, 0]
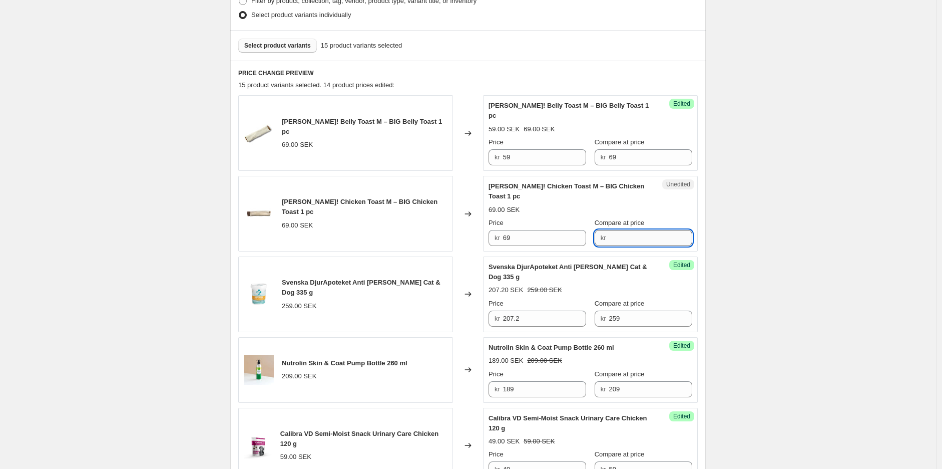
click at [641, 230] on input "Compare at price" at bounding box center [651, 238] width 84 height 16
click at [632, 230] on input "Compare at price" at bounding box center [651, 238] width 84 height 16
type input "69"
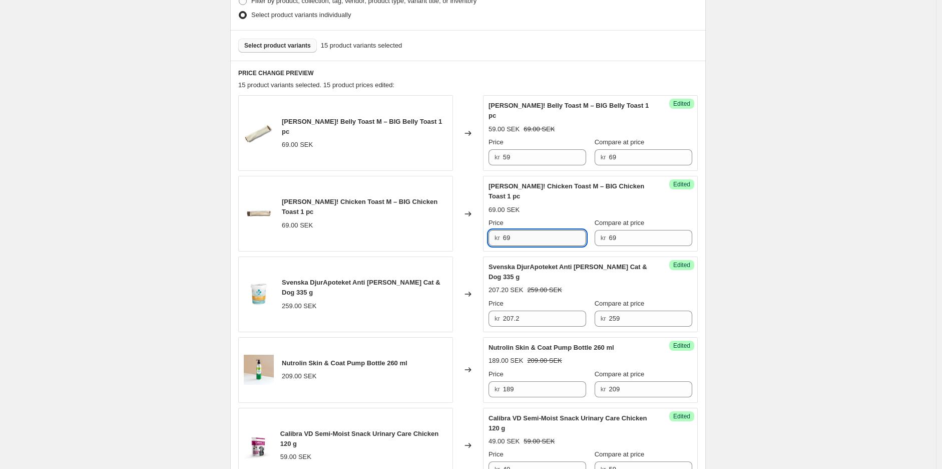
click at [541, 230] on input "69" at bounding box center [545, 238] width 84 height 16
type input "59"
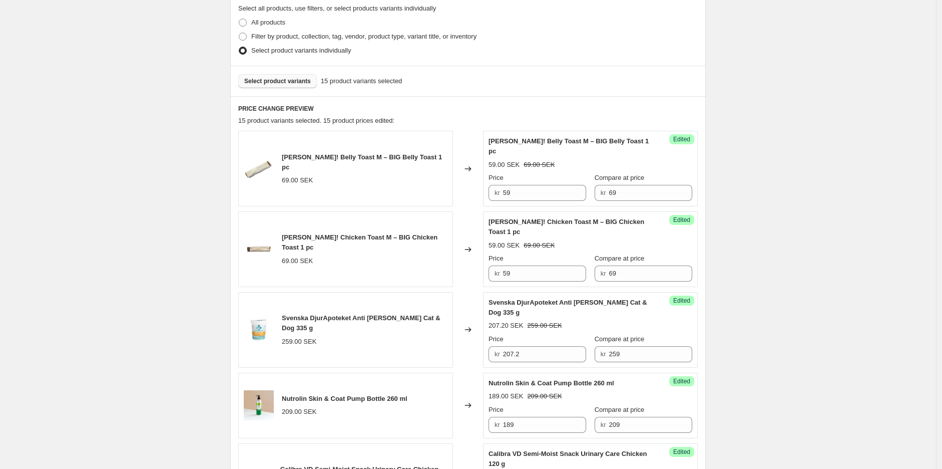
scroll to position [167, 0]
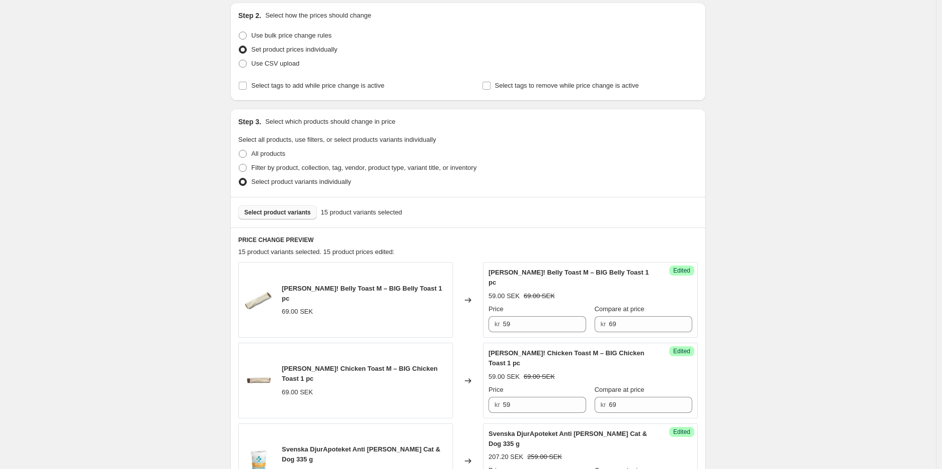
click at [293, 212] on span "Select product variants" at bounding box center [277, 212] width 67 height 8
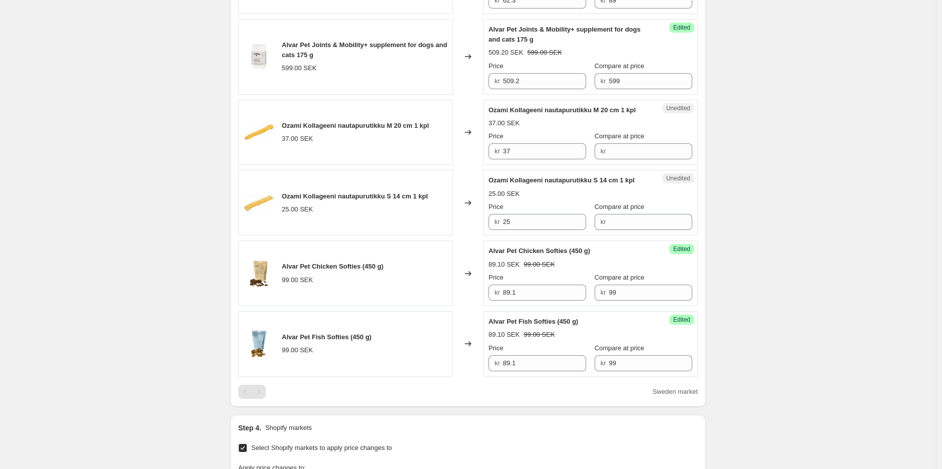
scroll to position [1279, 0]
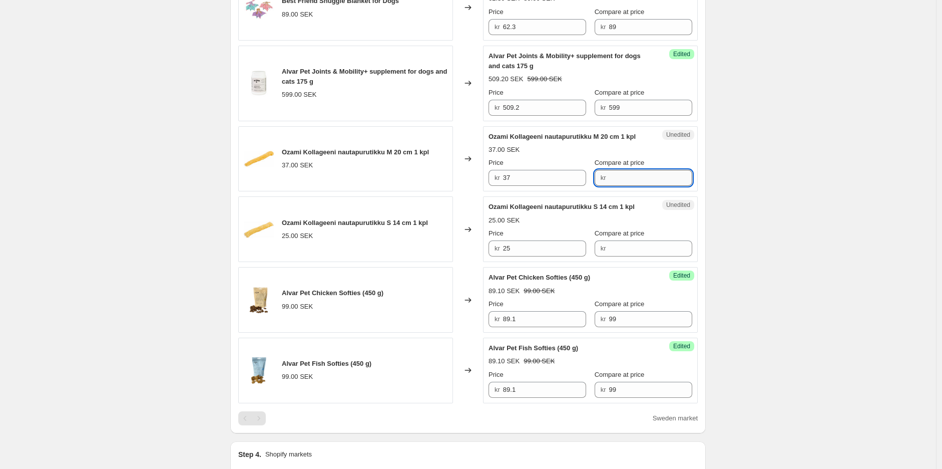
click at [628, 180] on input "Compare at price" at bounding box center [651, 178] width 84 height 16
click at [632, 178] on input "Compare at price" at bounding box center [651, 178] width 84 height 16
type input "37"
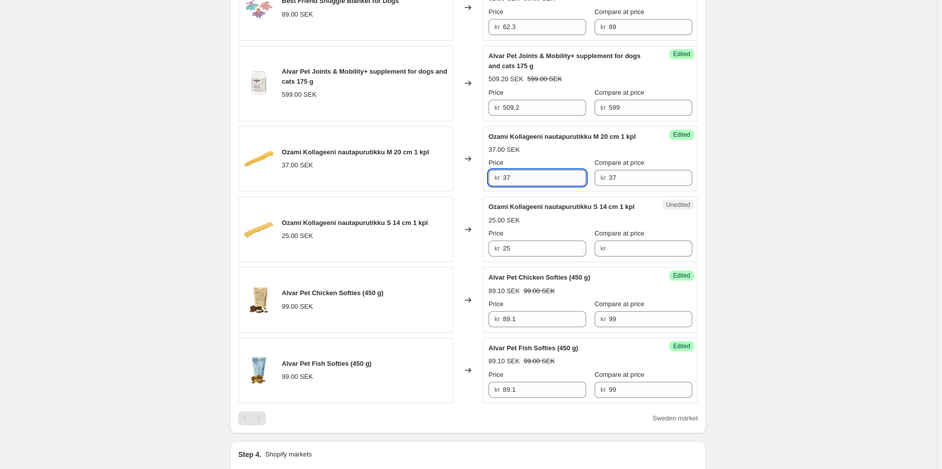
click at [548, 176] on input "37" at bounding box center [545, 178] width 84 height 16
type input "22.2"
click at [667, 251] on input "Compare at price" at bounding box center [651, 248] width 84 height 16
click at [618, 245] on input "Compare at price" at bounding box center [651, 248] width 84 height 16
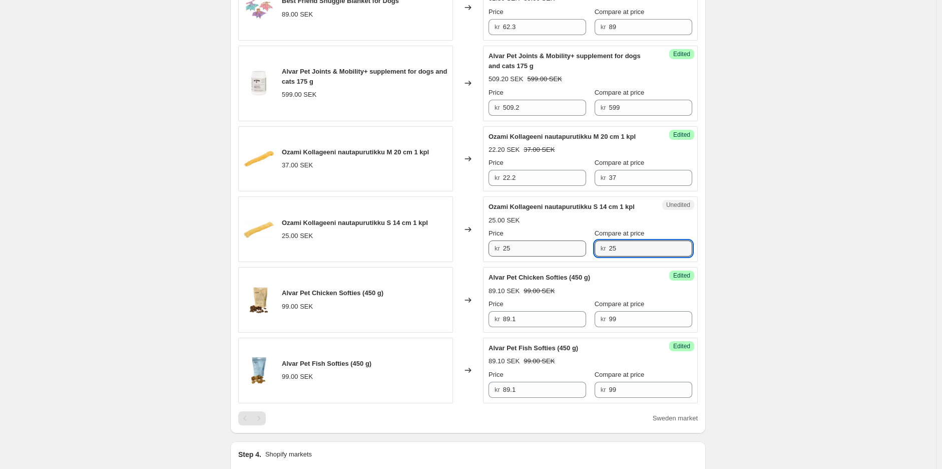
type input "25"
click at [560, 247] on input "25" at bounding box center [545, 248] width 84 height 16
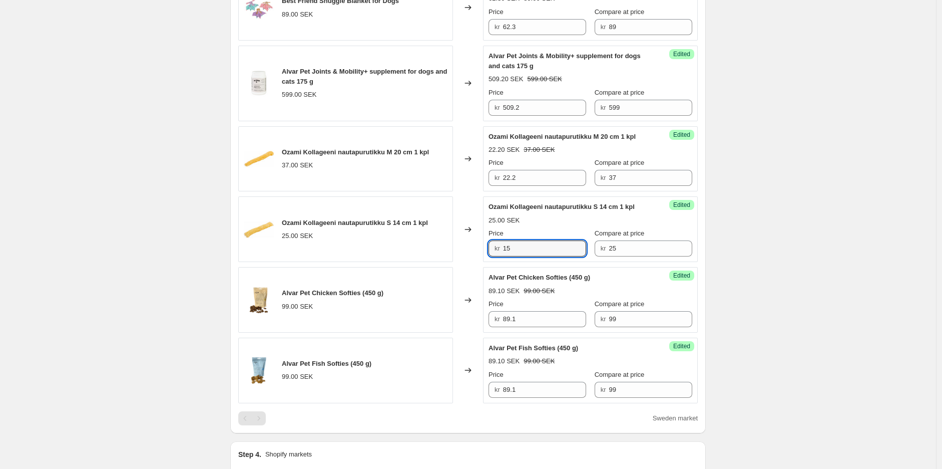
type input "15"
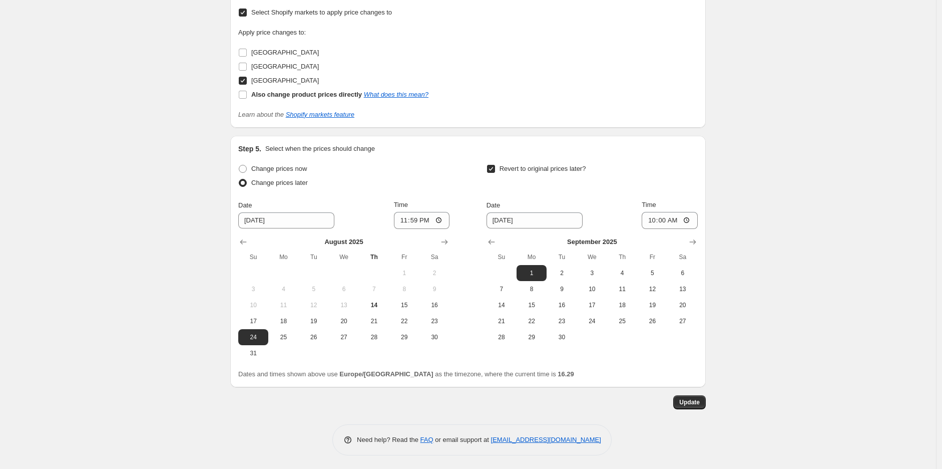
scroll to position [1743, 0]
click at [697, 395] on button "Update" at bounding box center [689, 400] width 33 height 14
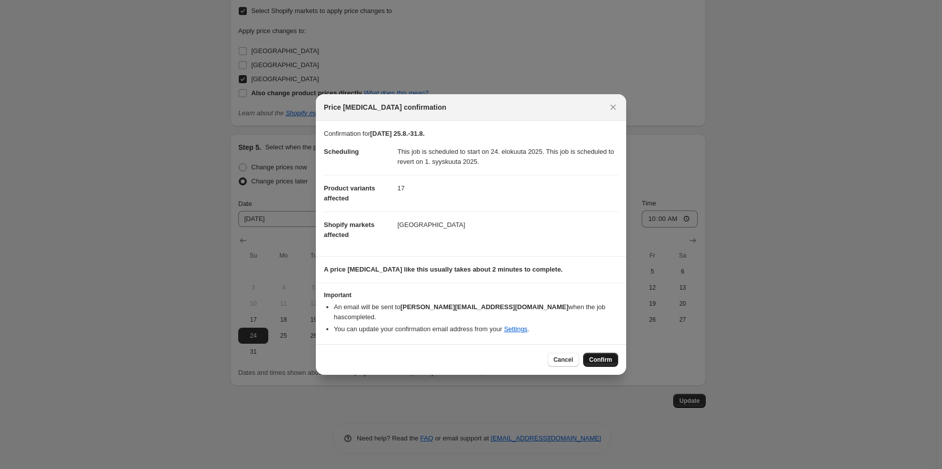
click at [605, 355] on span "Confirm" at bounding box center [600, 359] width 23 height 8
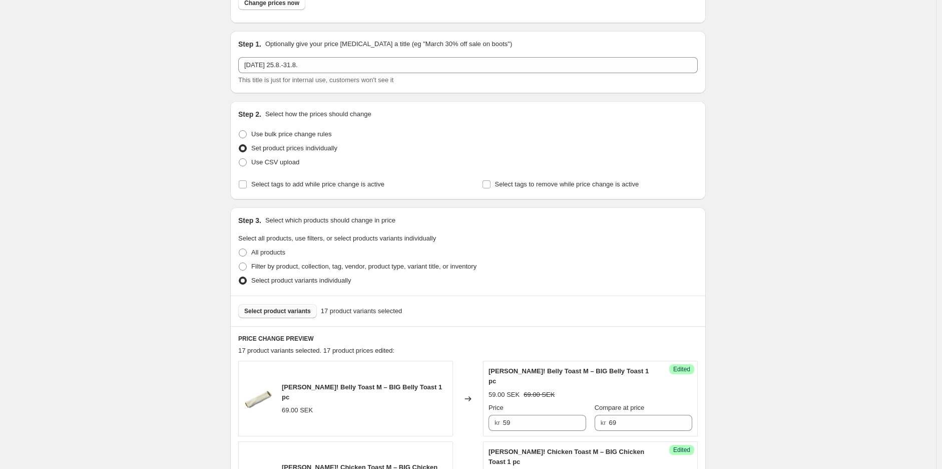
scroll to position [0, 0]
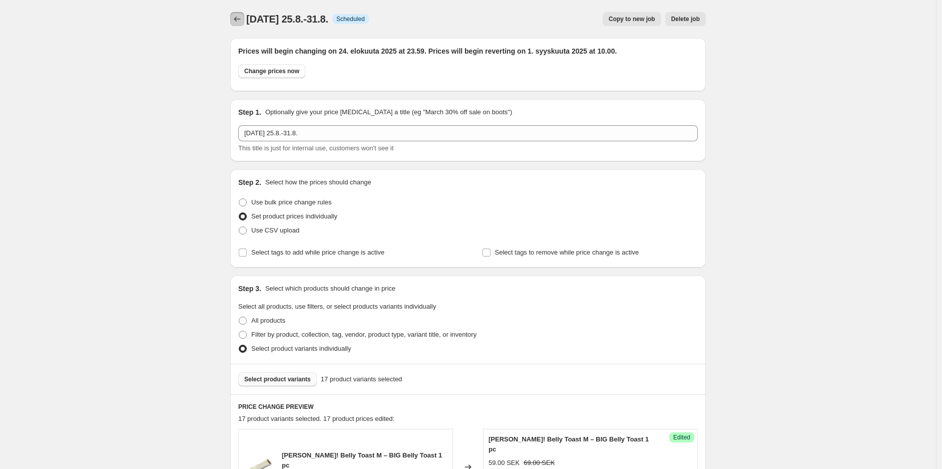
click at [238, 19] on icon "Price change jobs" at bounding box center [237, 19] width 10 height 10
